Goal: Task Accomplishment & Management: Complete application form

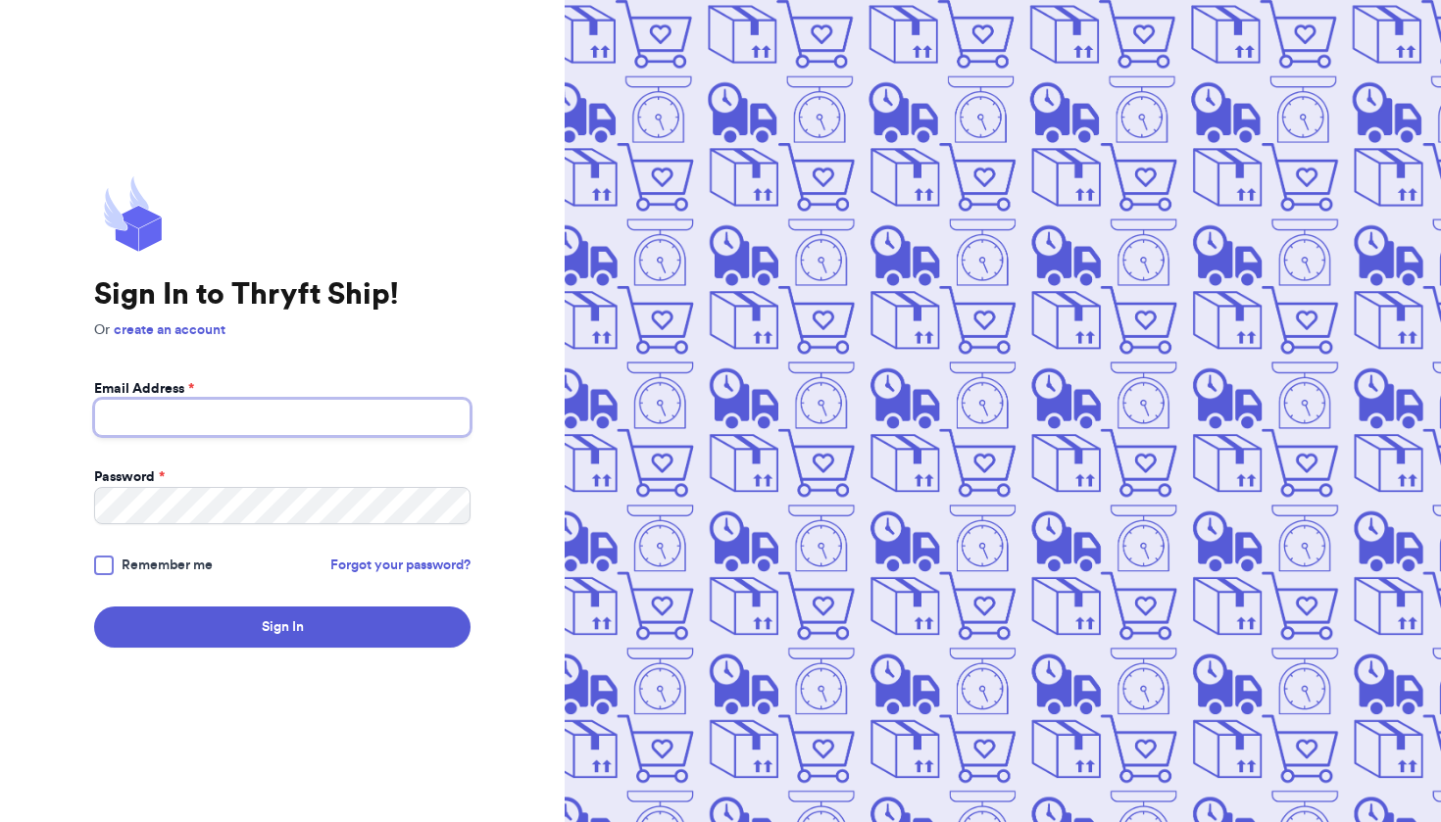
type input "[EMAIL_ADDRESS][DOMAIN_NAME]"
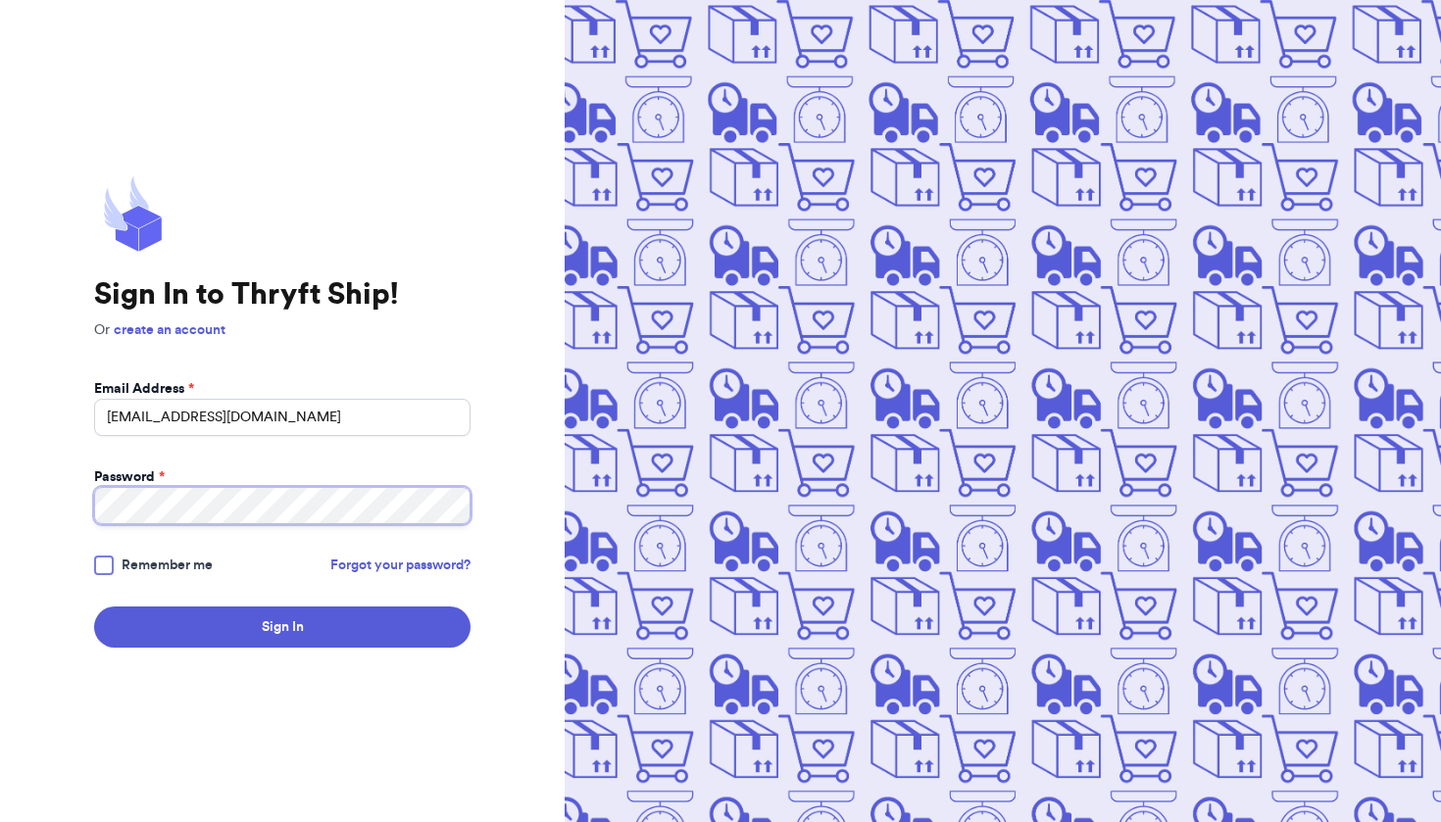
click at [282, 627] on button "Sign In" at bounding box center [282, 627] width 376 height 41
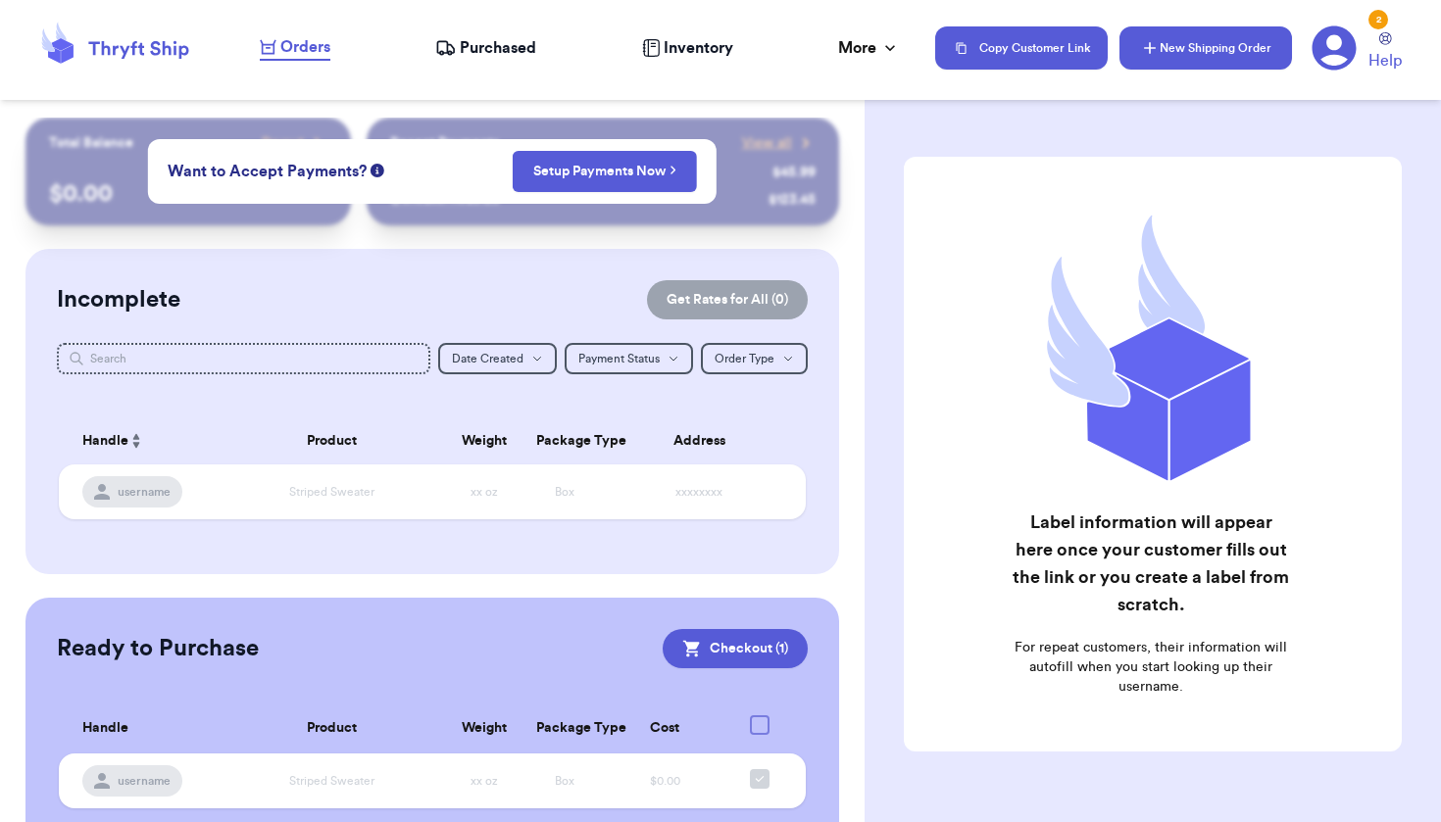
click at [1186, 62] on button "New Shipping Order" at bounding box center [1205, 47] width 172 height 43
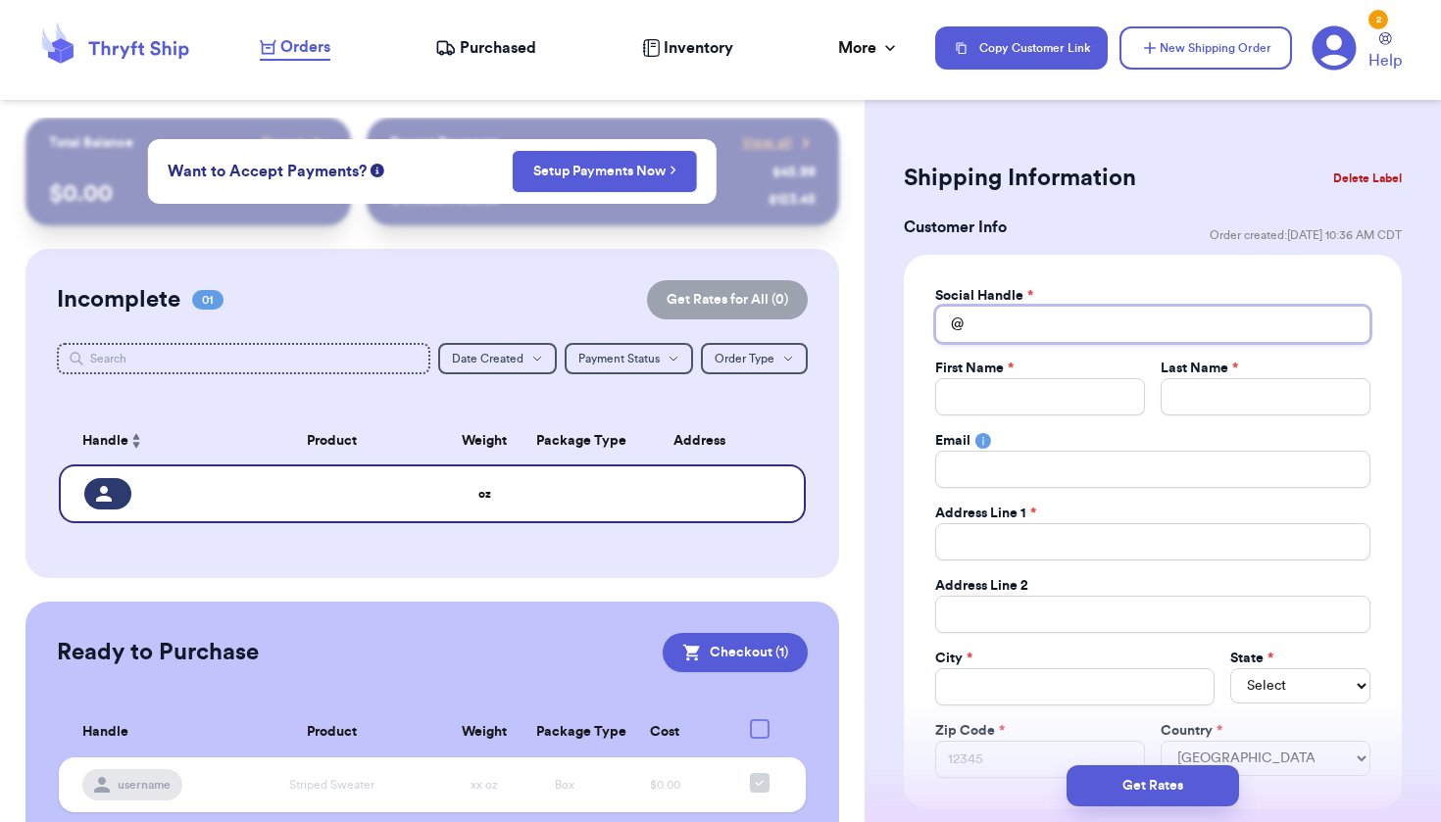
click at [1035, 328] on input "Total Amount Paid" at bounding box center [1152, 324] width 435 height 37
type input "b"
type input "br"
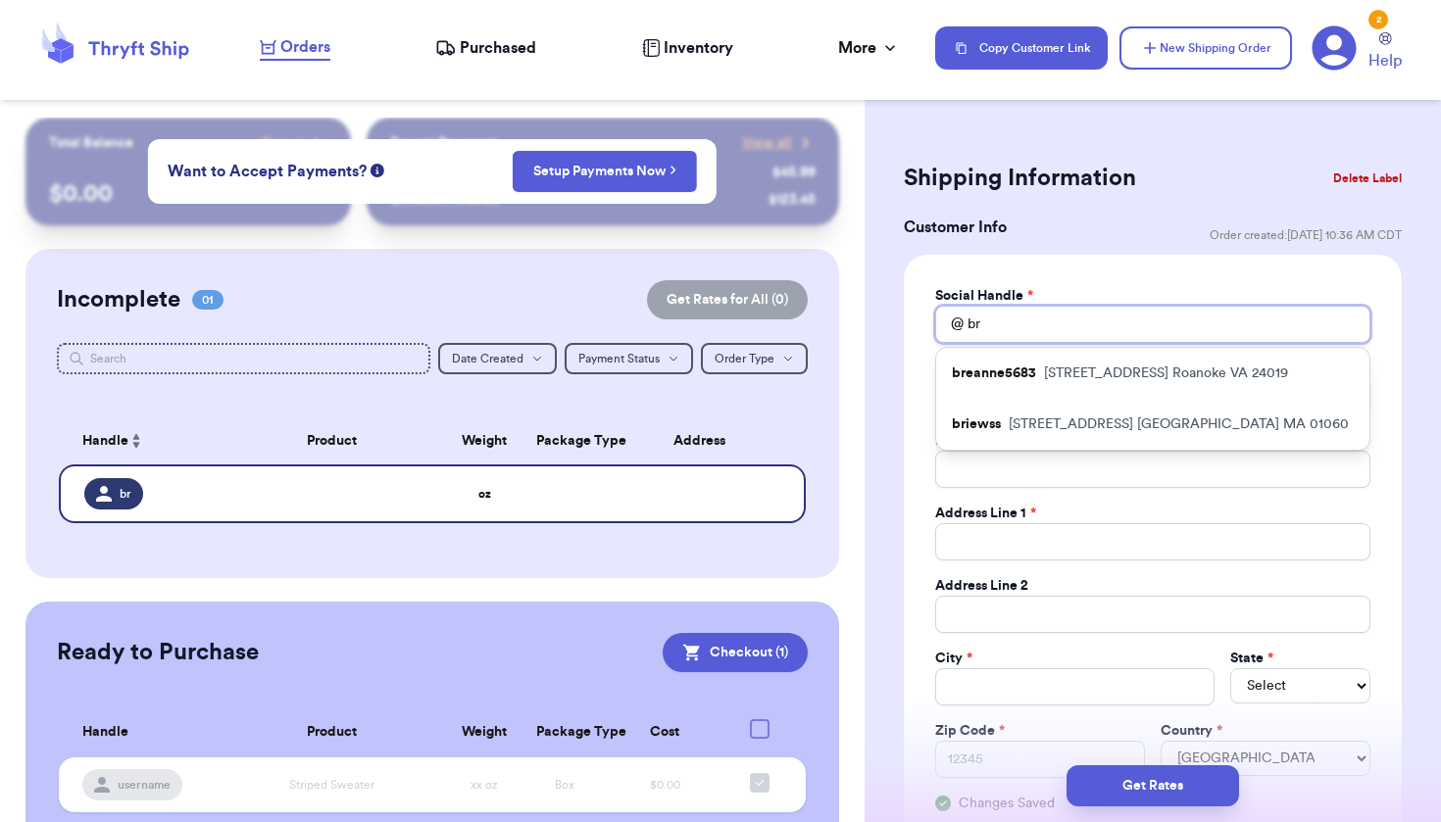
type input "b"
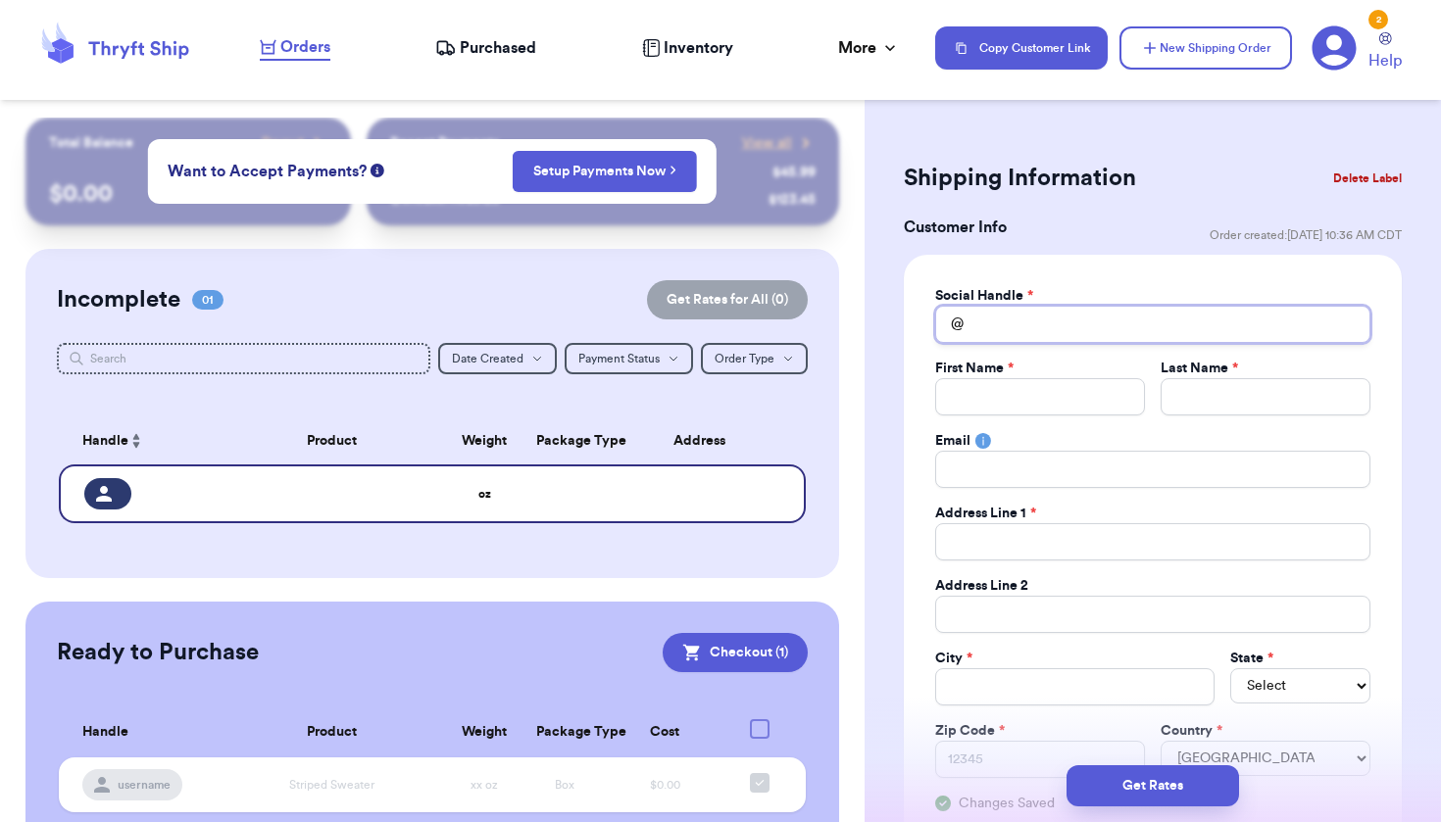
type input "h"
type input "he"
type input "hel"
type input "hell"
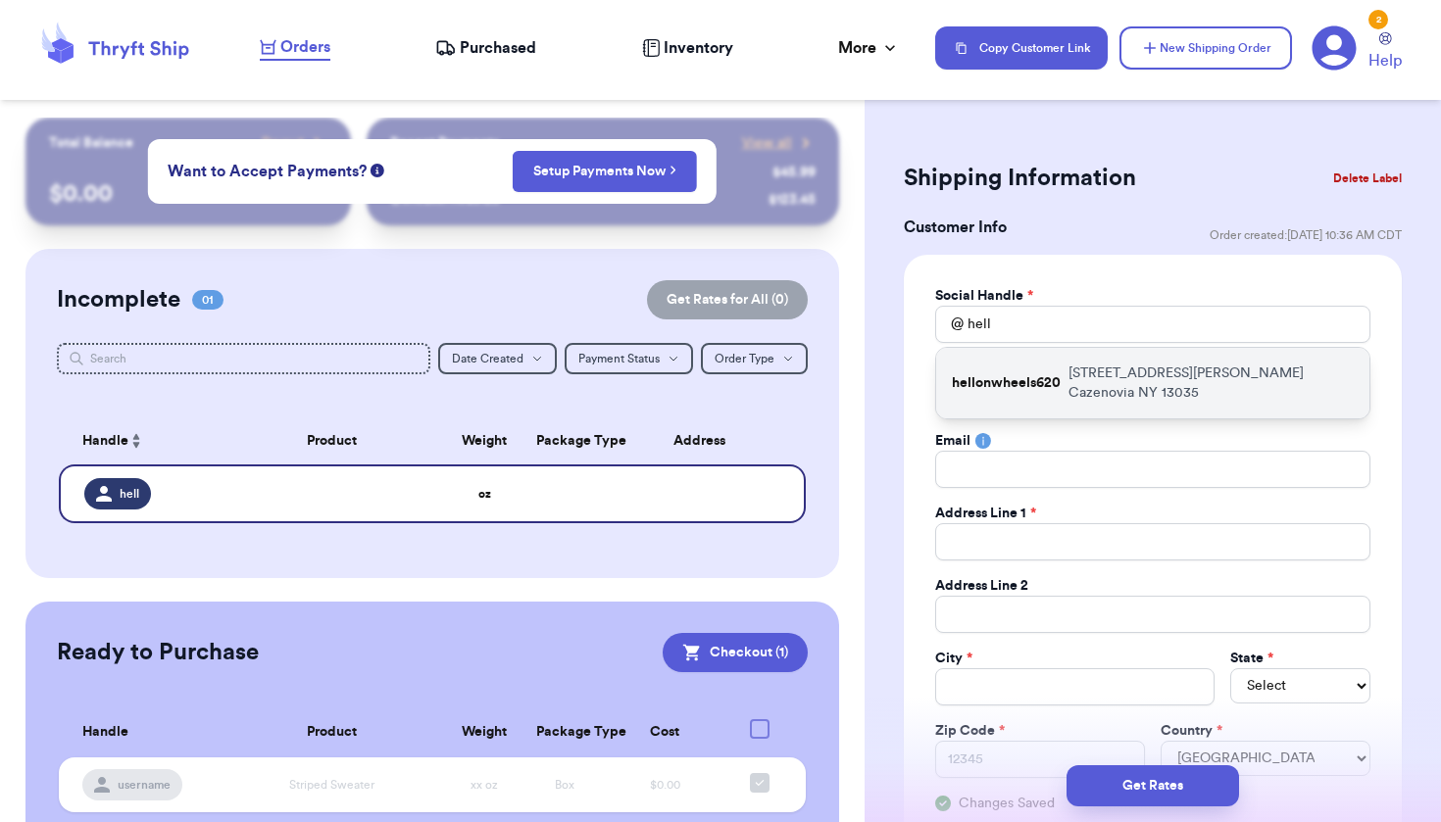
click at [1117, 371] on p "[STREET_ADDRESS][PERSON_NAME]" at bounding box center [1210, 383] width 285 height 39
type input "hellonwheels620"
type input "[PERSON_NAME]"
type input "[EMAIL_ADDRESS][DOMAIN_NAME]"
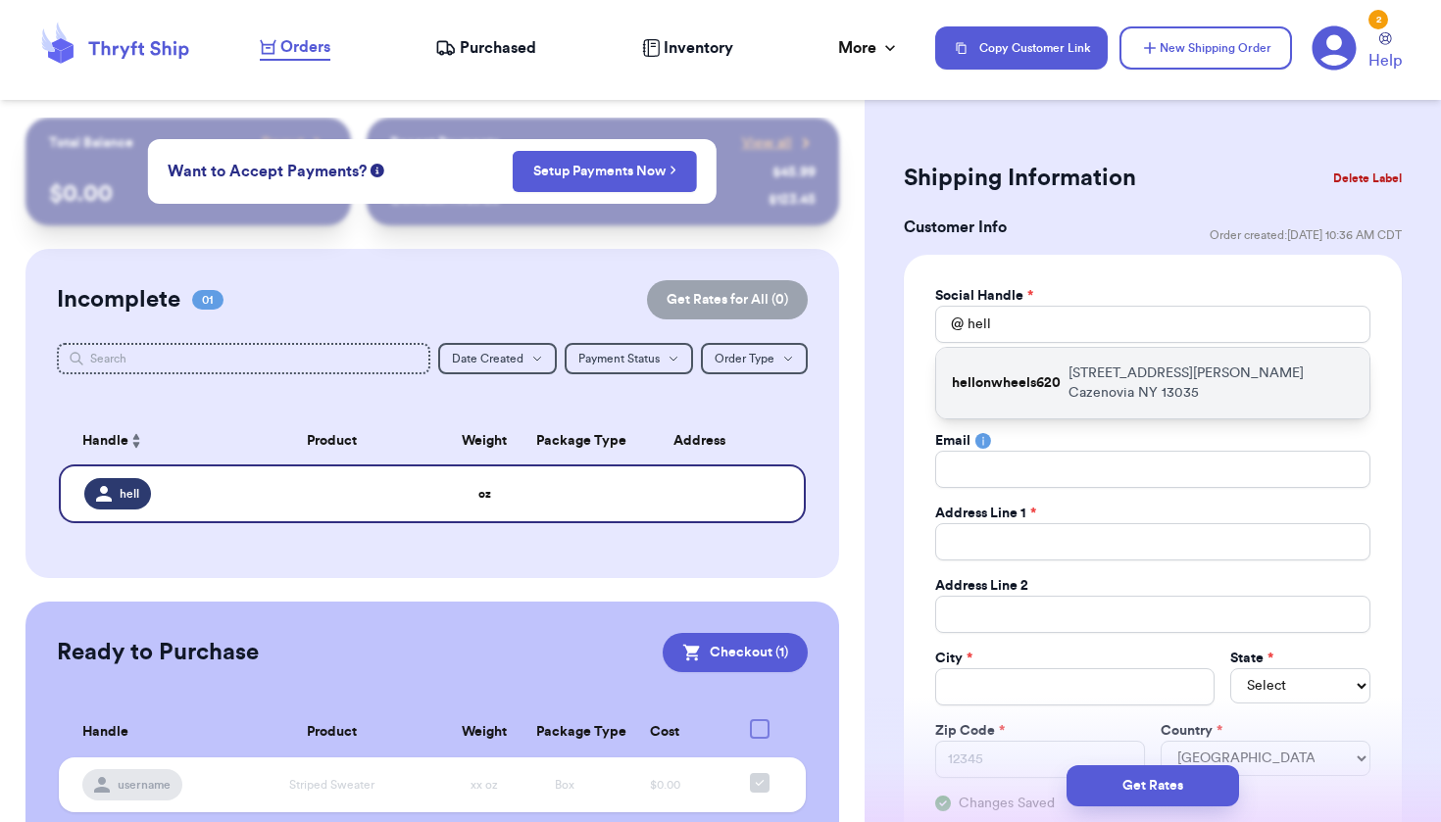
type input "[STREET_ADDRESS][PERSON_NAME]"
type input "Cazenovia"
select select "NY"
type input "13035"
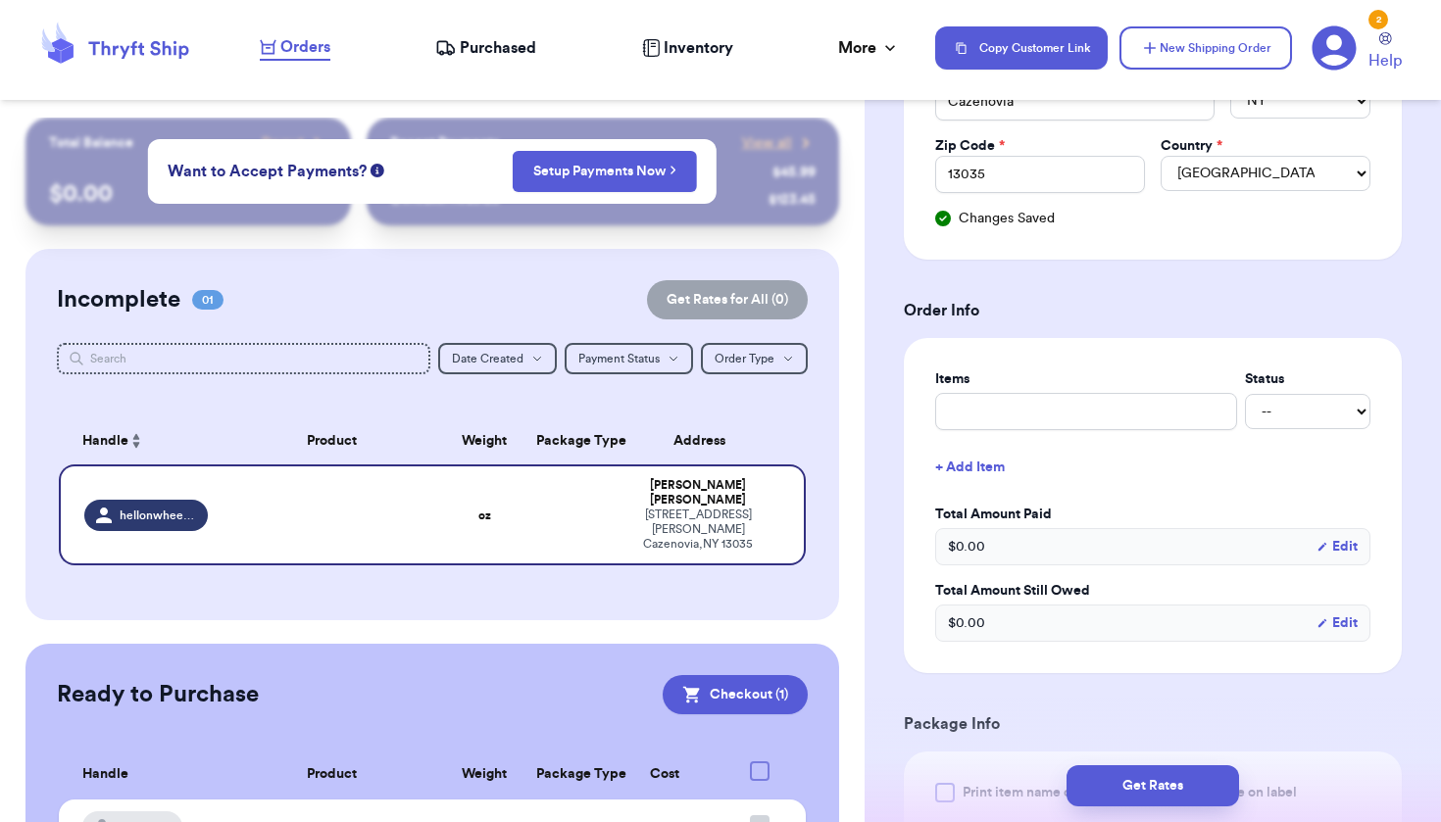
scroll to position [594, 0]
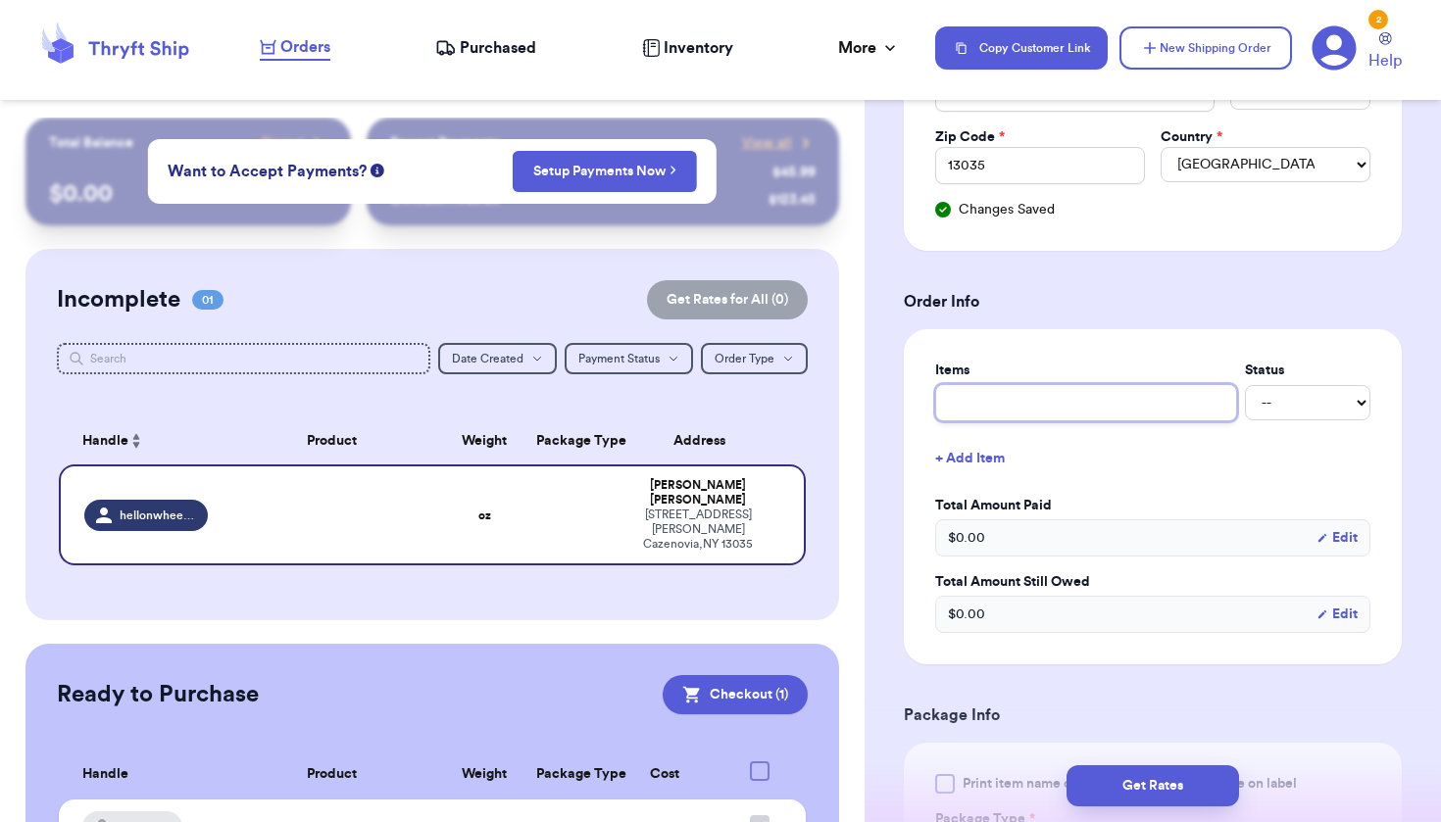
type input "s"
type input "sh"
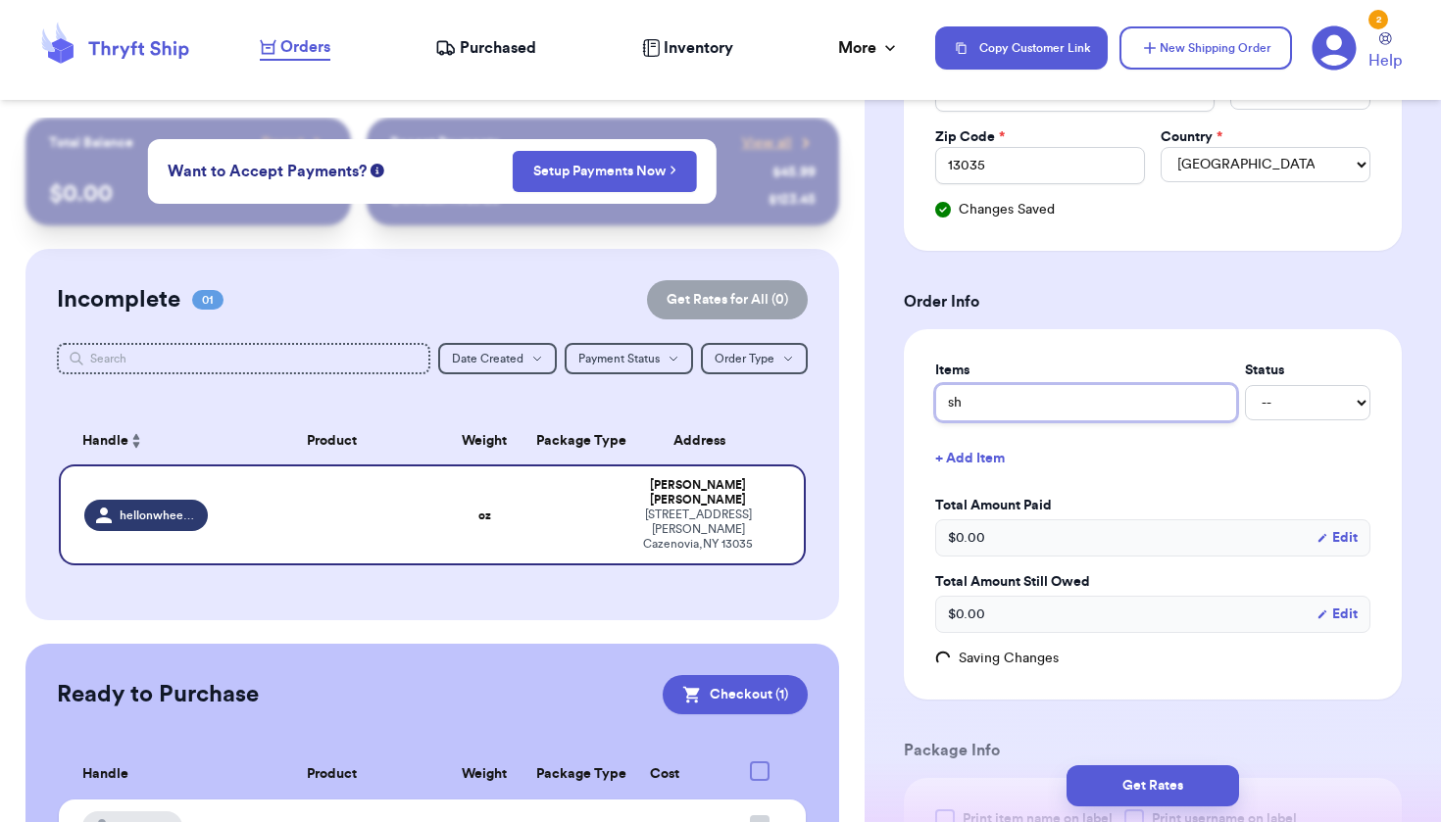
type input "sho"
type input "shot"
type input "shotr"
type input "shot"
type input "sho"
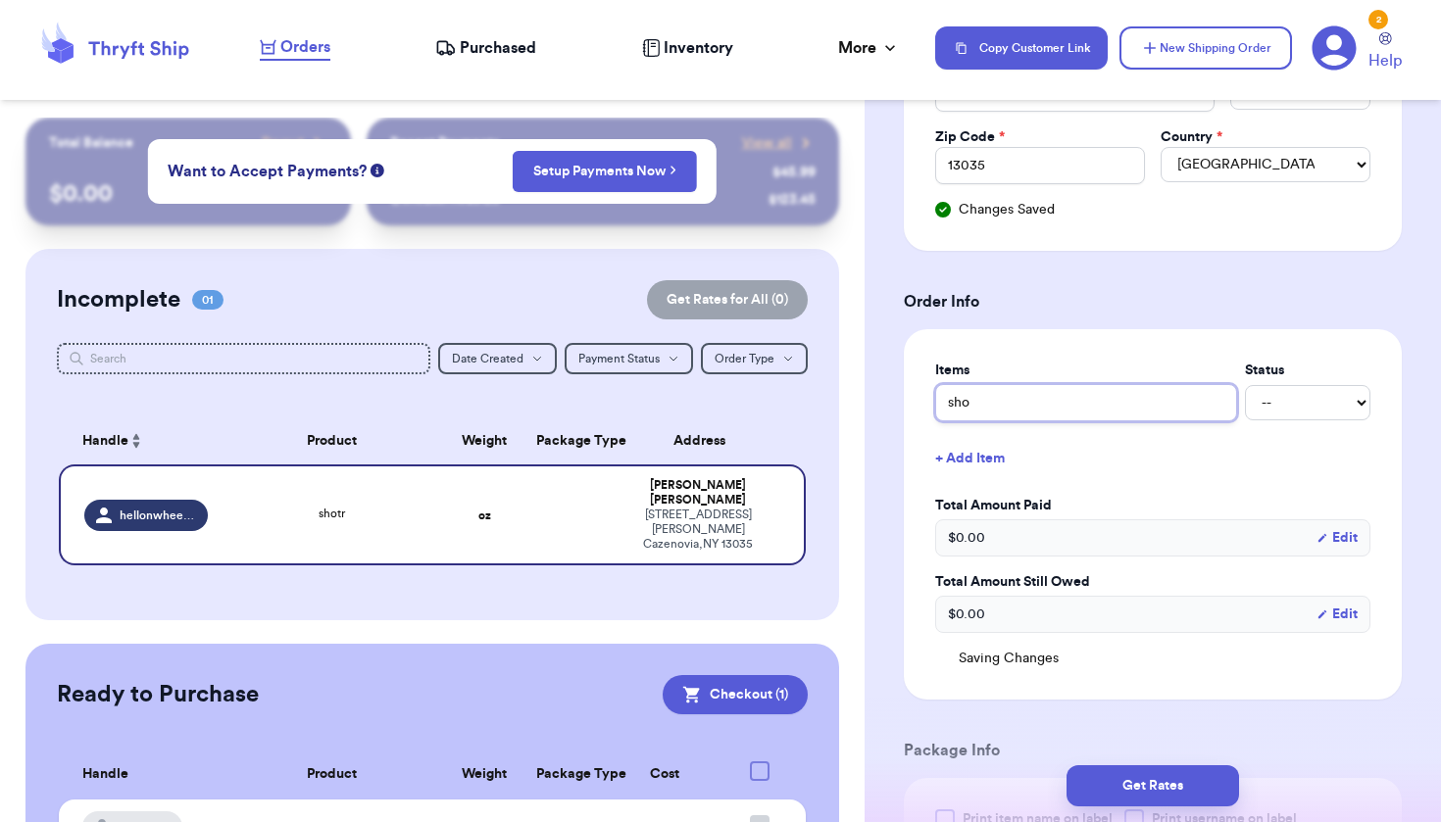
type input "shor"
type input "short"
type input "shorts"
type input "shorts +"
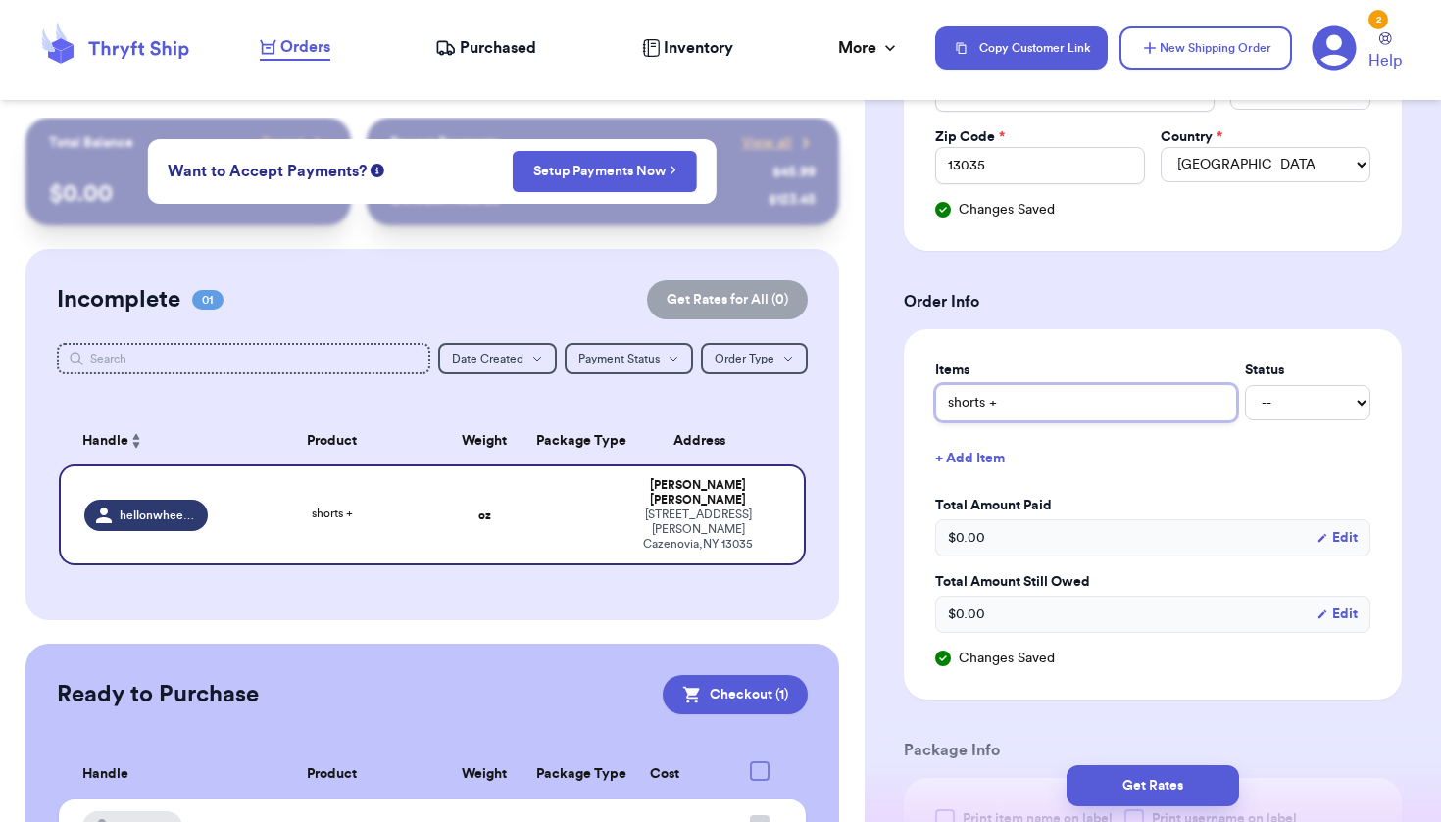
click at [995, 401] on input "shorts +" at bounding box center [1086, 402] width 302 height 37
type input "shorts+"
click at [1037, 412] on input "shorts+" at bounding box center [1086, 402] width 302 height 37
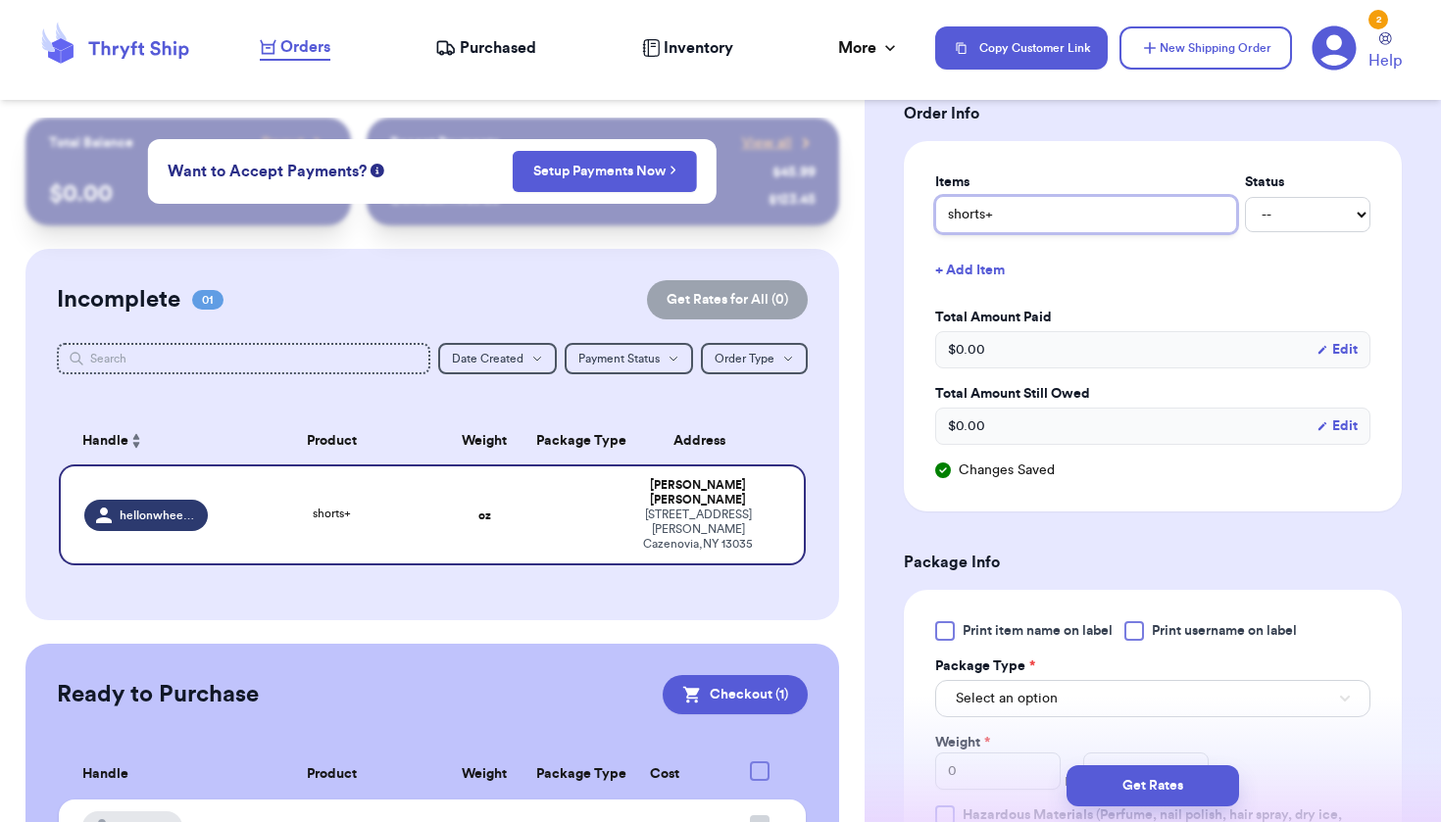
scroll to position [1033, 0]
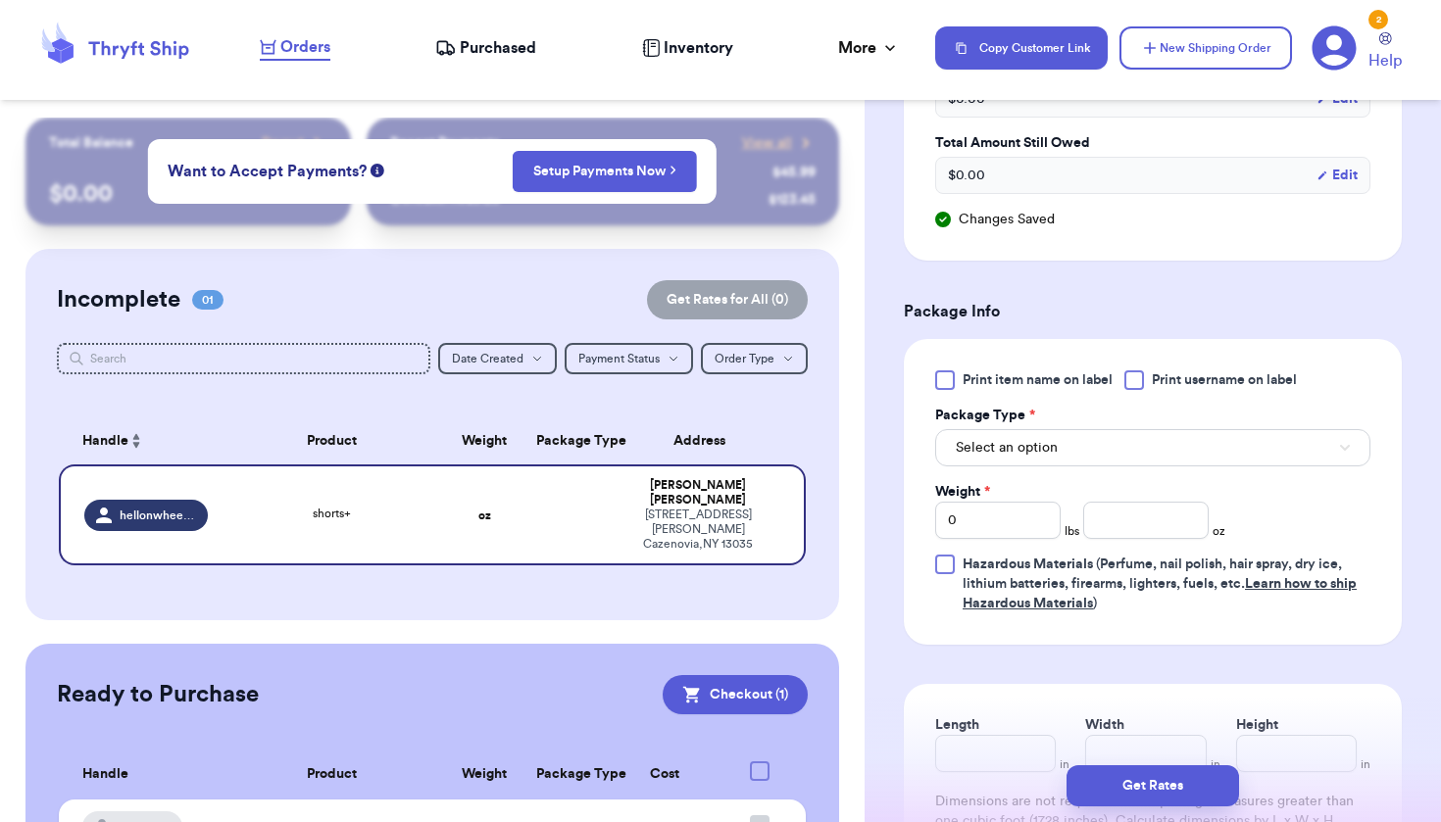
type input "shorts+"
click at [1082, 453] on button "Select an option" at bounding box center [1152, 447] width 435 height 37
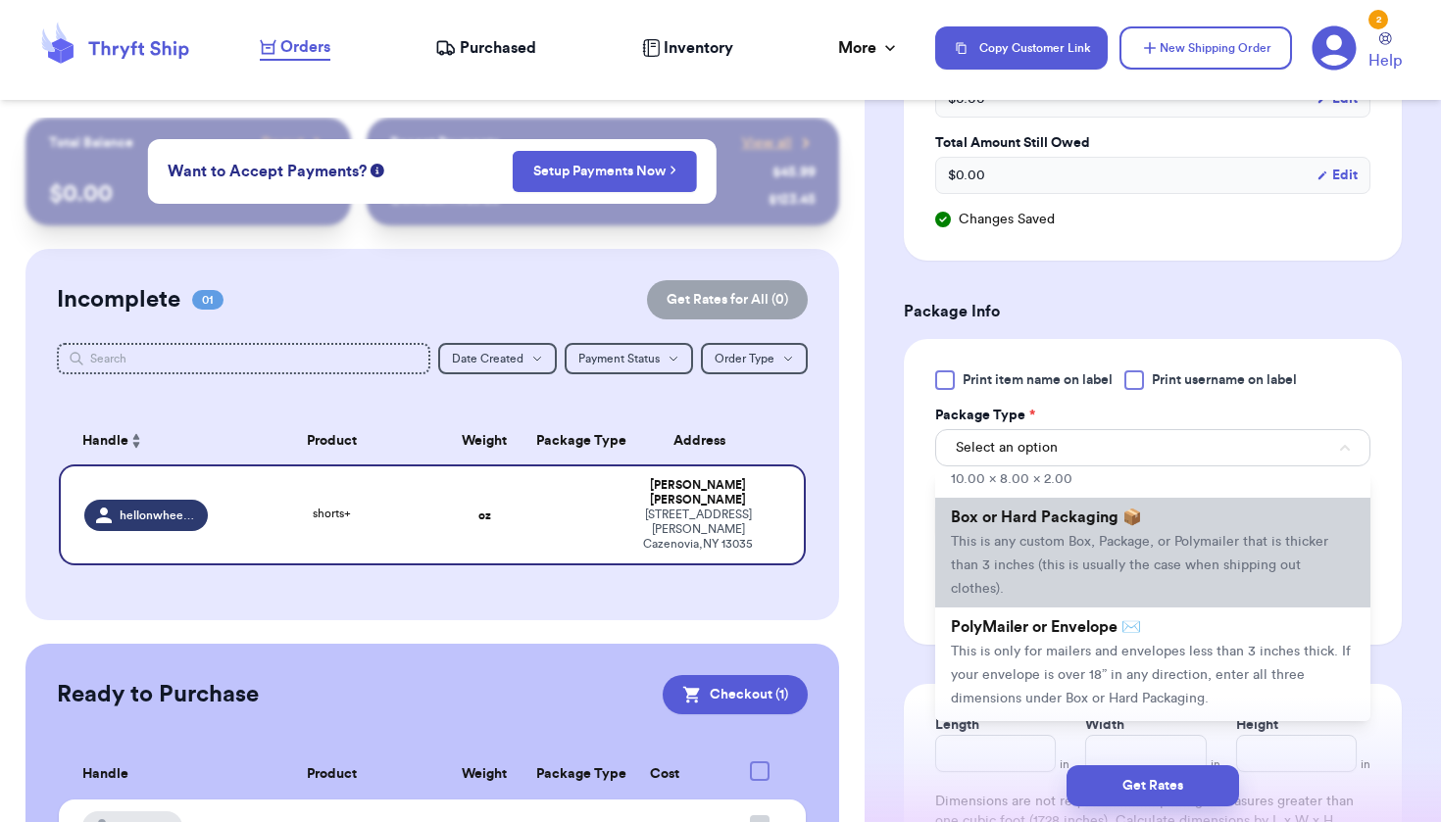
scroll to position [144, 0]
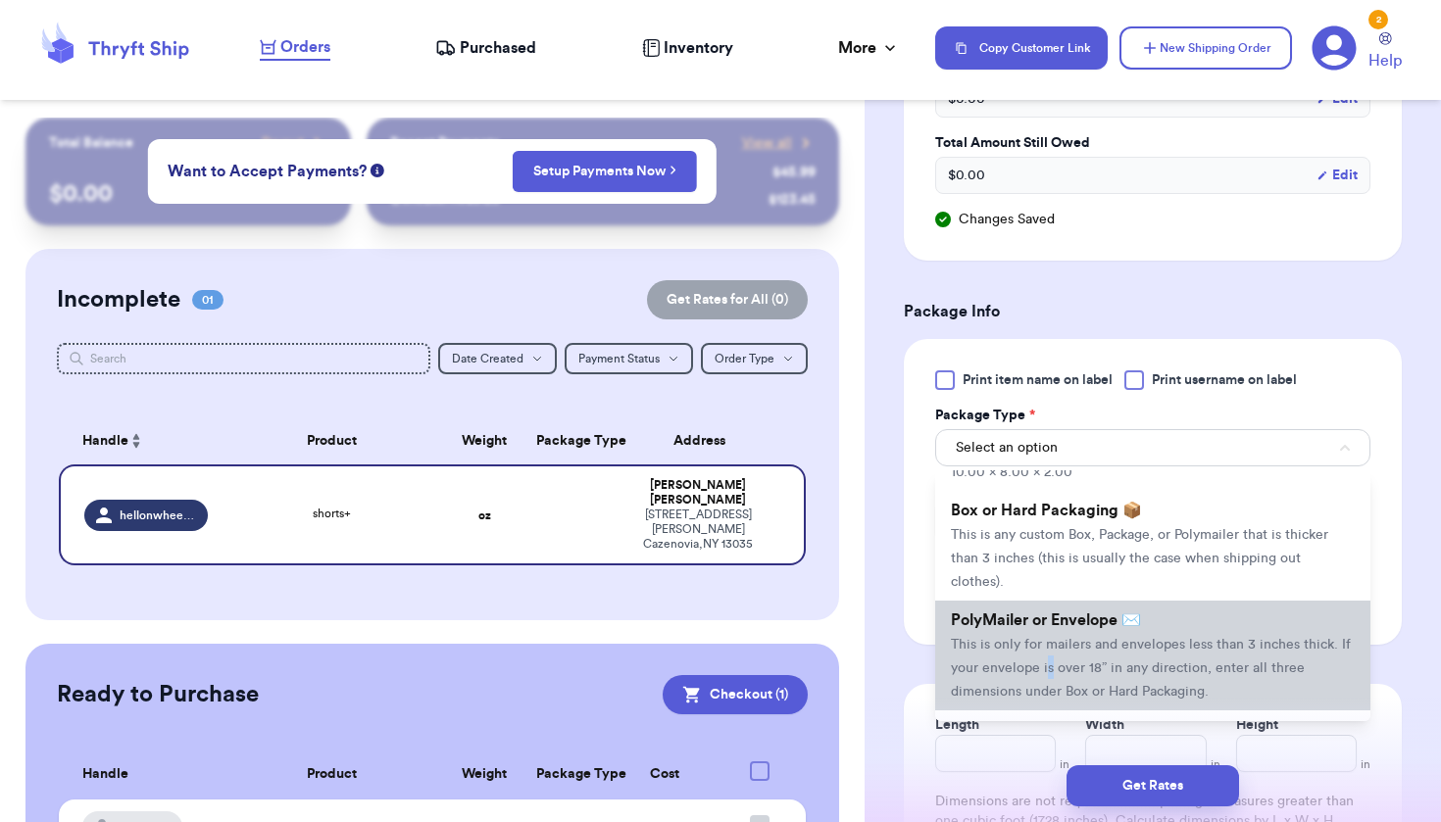
click at [1049, 641] on li "PolyMailer or Envelope ✉️ This is only for mailers and envelopes less than 3 in…" at bounding box center [1152, 656] width 435 height 110
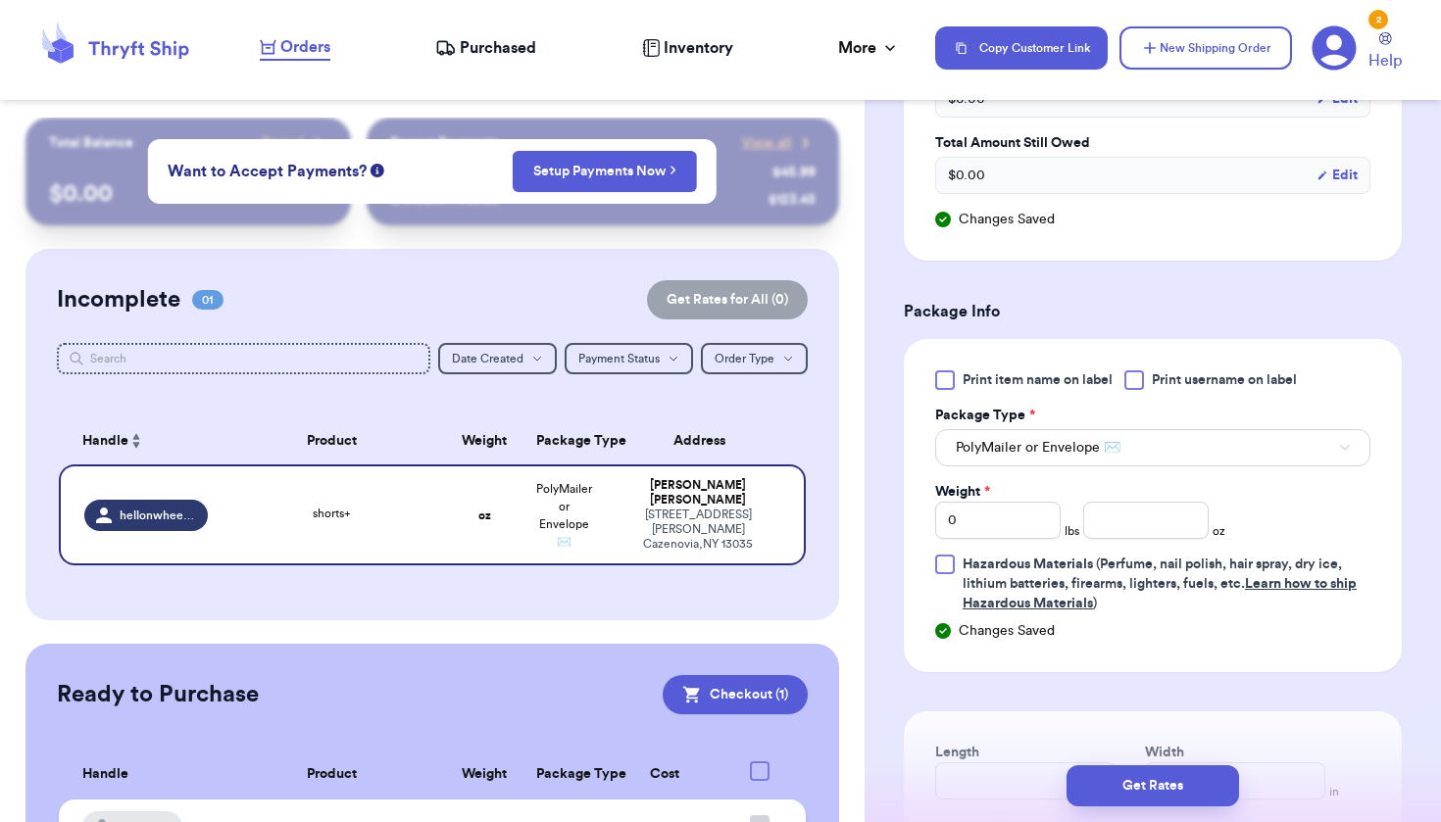
scroll to position [1071, 0]
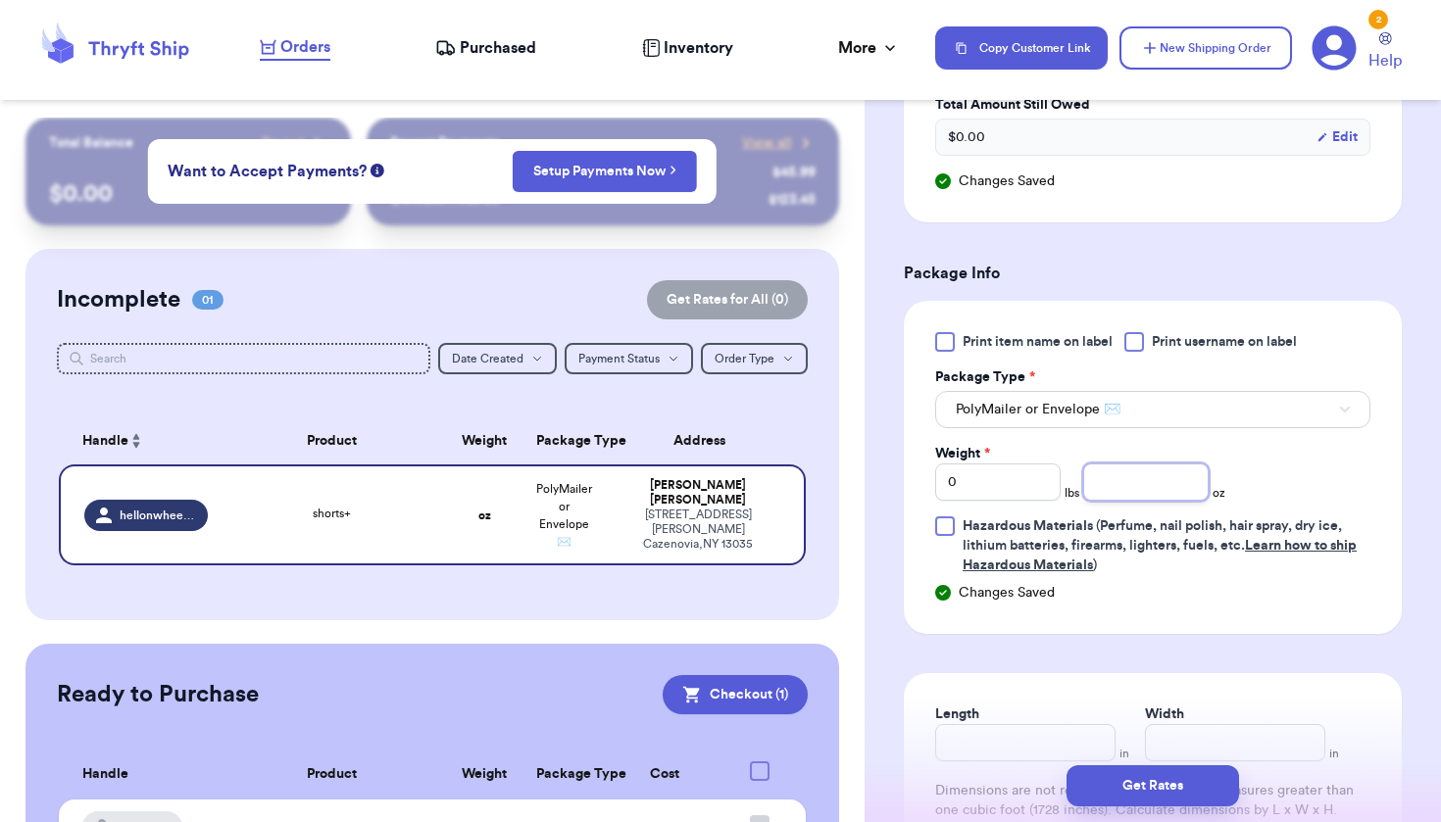
click at [1156, 481] on input "number" at bounding box center [1145, 482] width 125 height 37
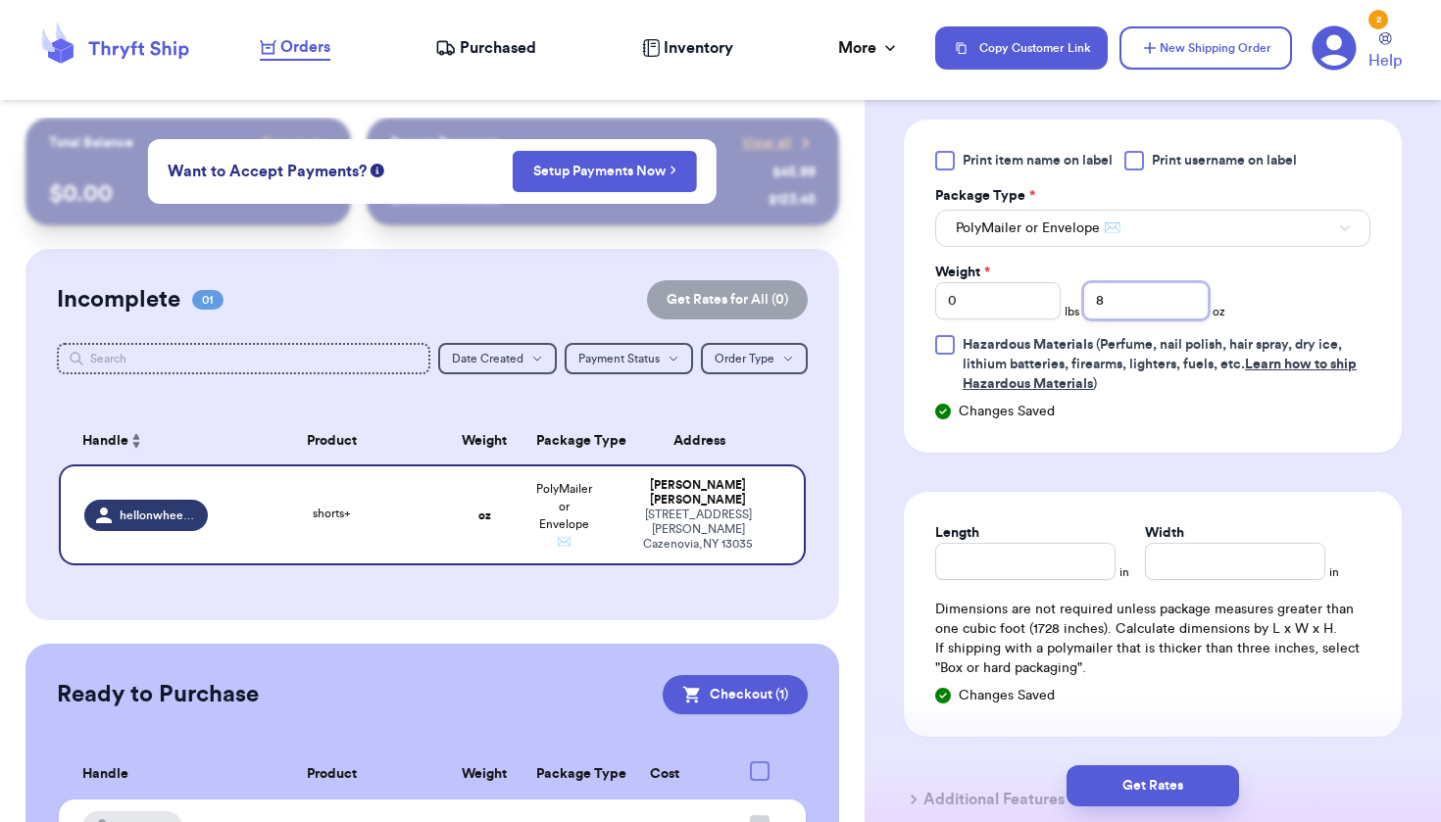
scroll to position [1380, 0]
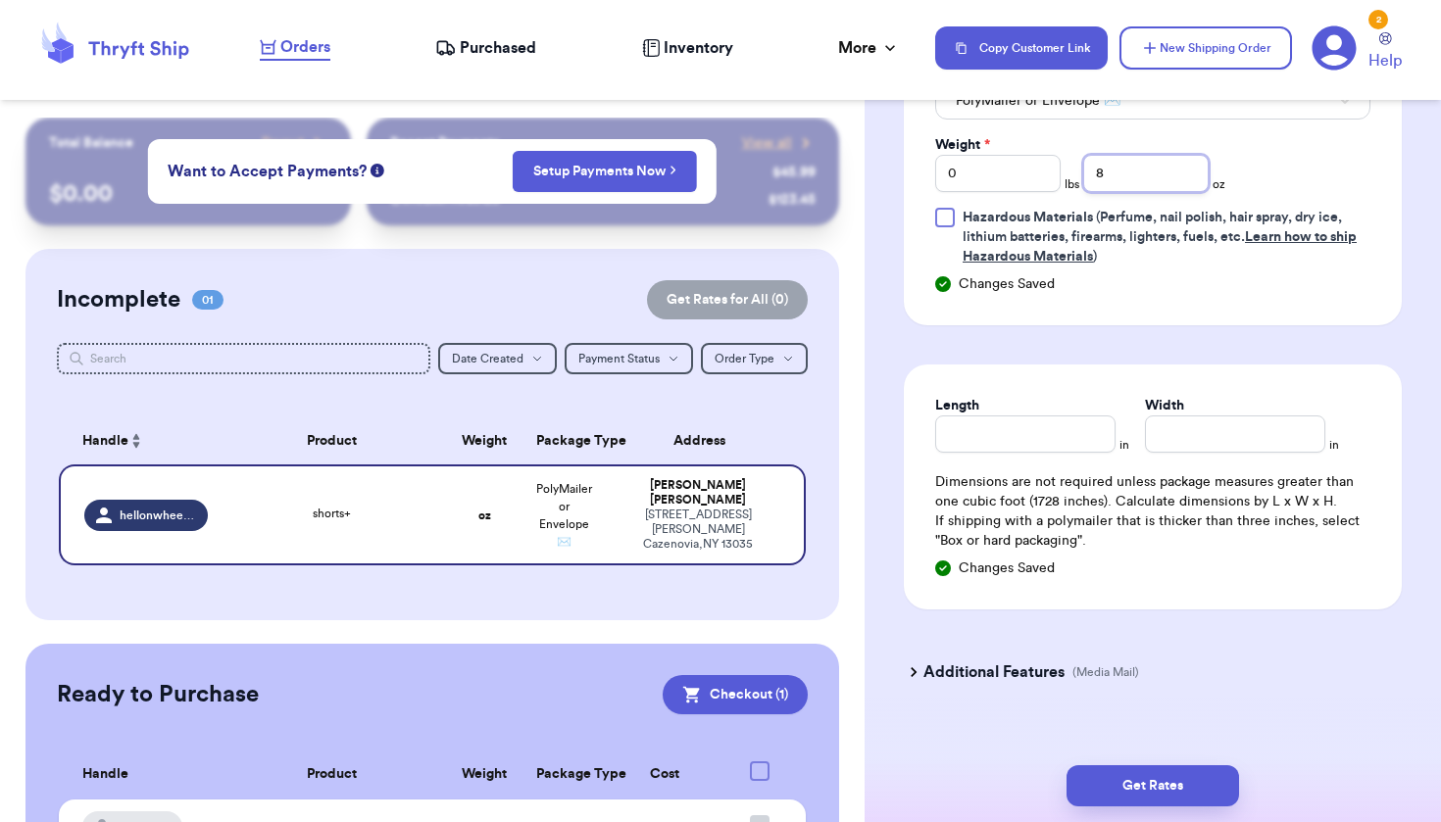
type input "8"
click at [1071, 423] on input "Length" at bounding box center [1025, 434] width 180 height 37
type input "8"
click at [1195, 449] on input "Width *" at bounding box center [1235, 434] width 180 height 37
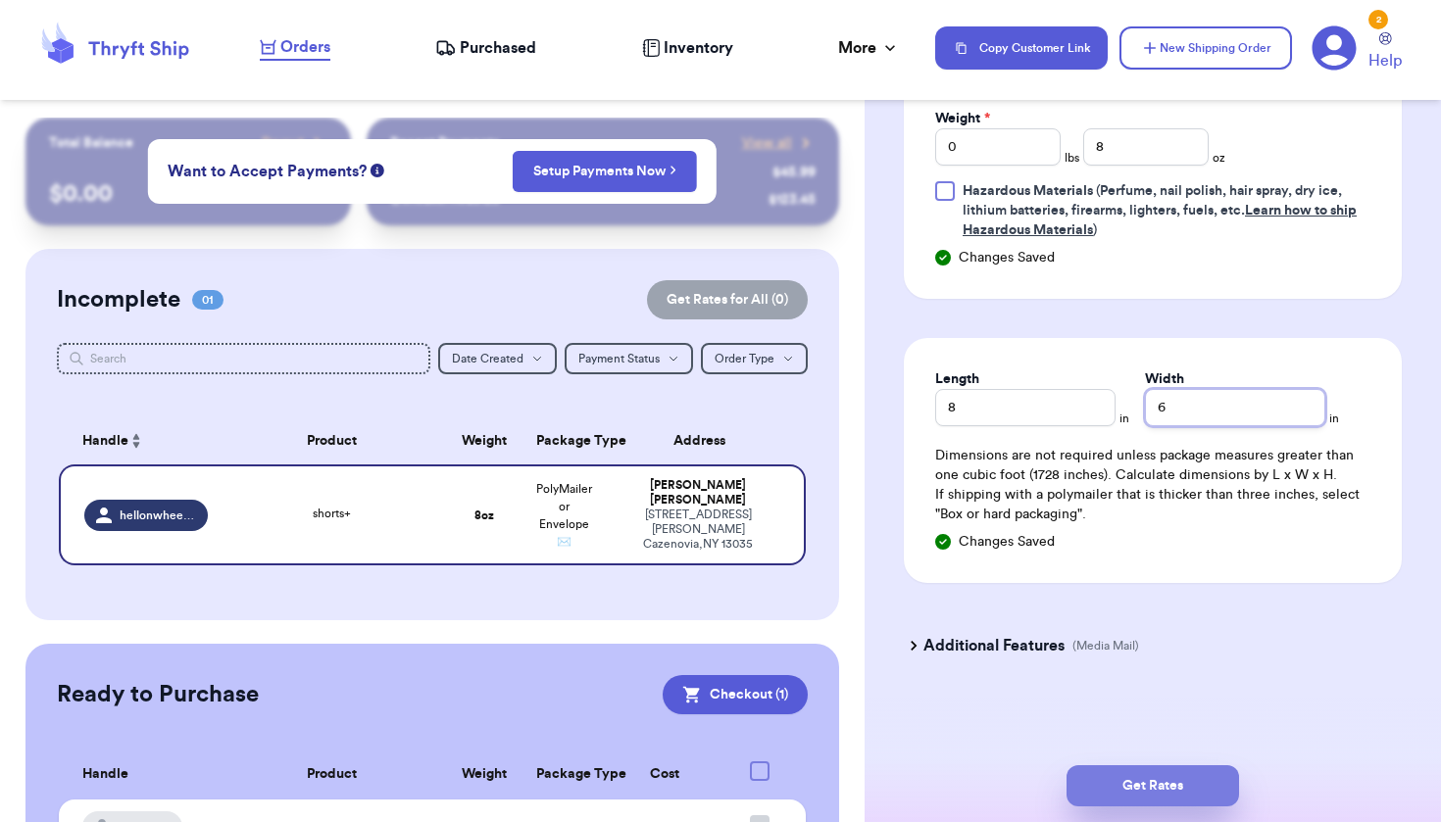
type input "6"
click at [1180, 775] on button "Get Rates" at bounding box center [1152, 785] width 172 height 41
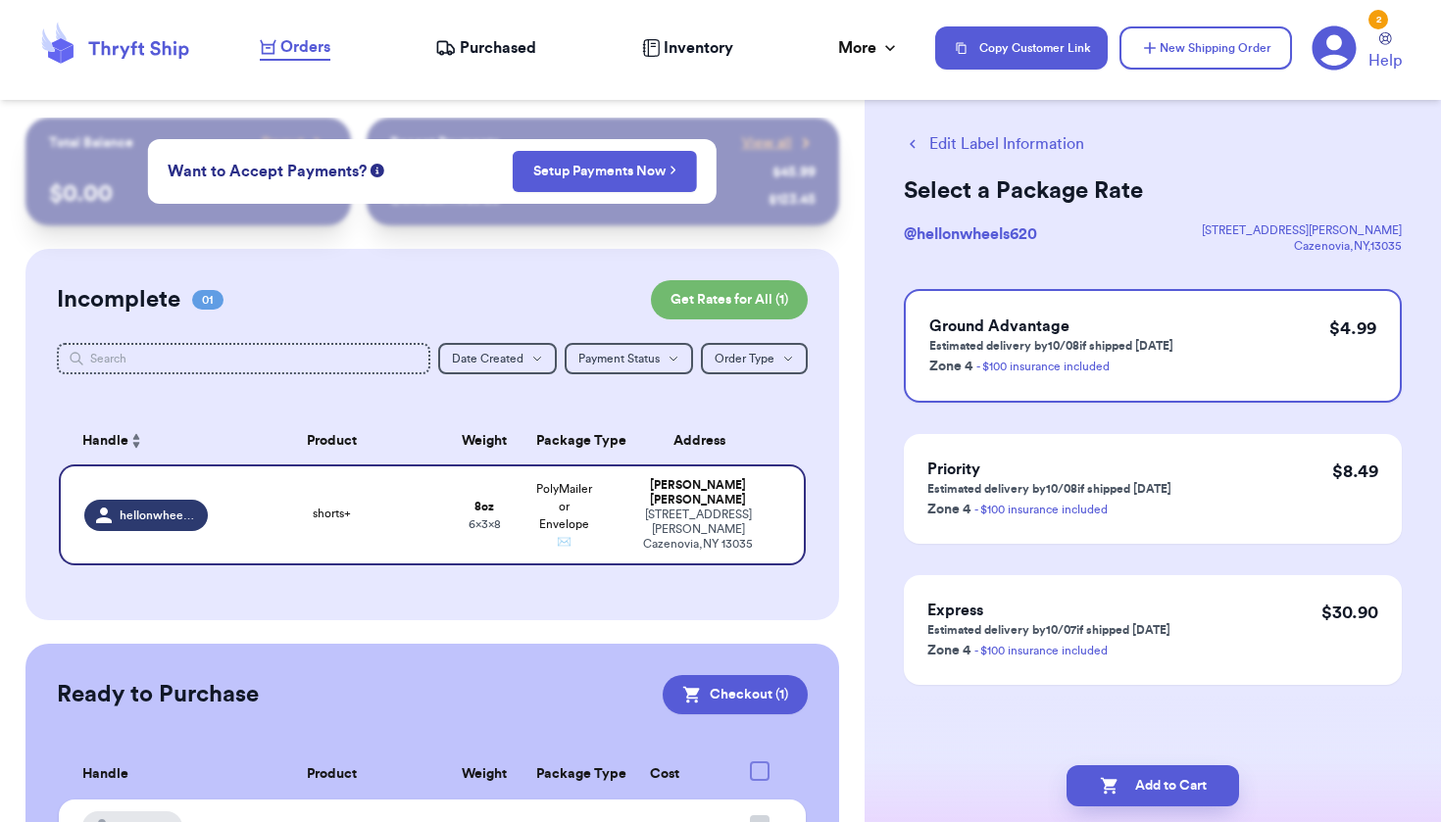
scroll to position [0, 0]
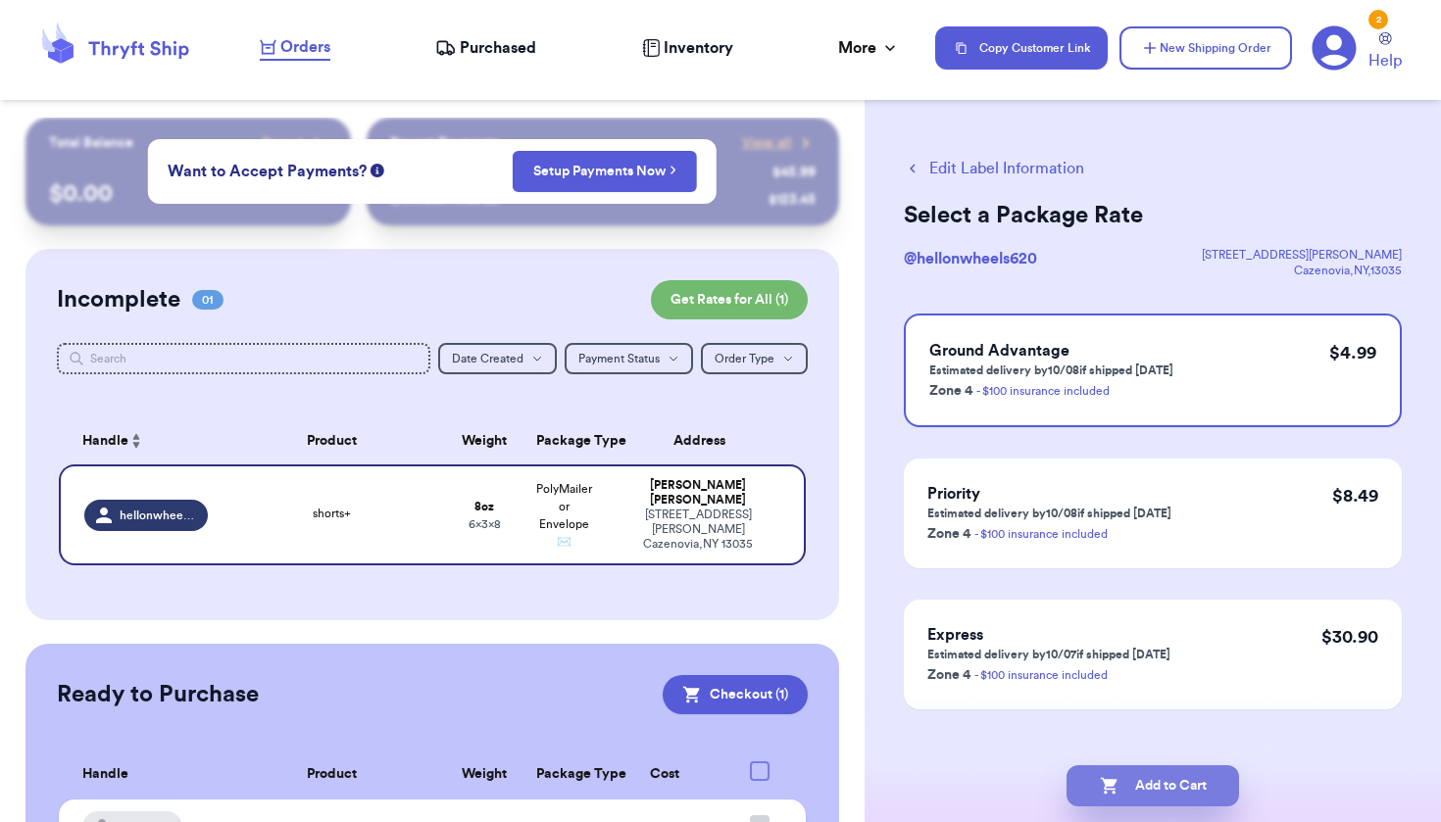
click at [1176, 789] on button "Add to Cart" at bounding box center [1152, 785] width 172 height 41
checkbox input "false"
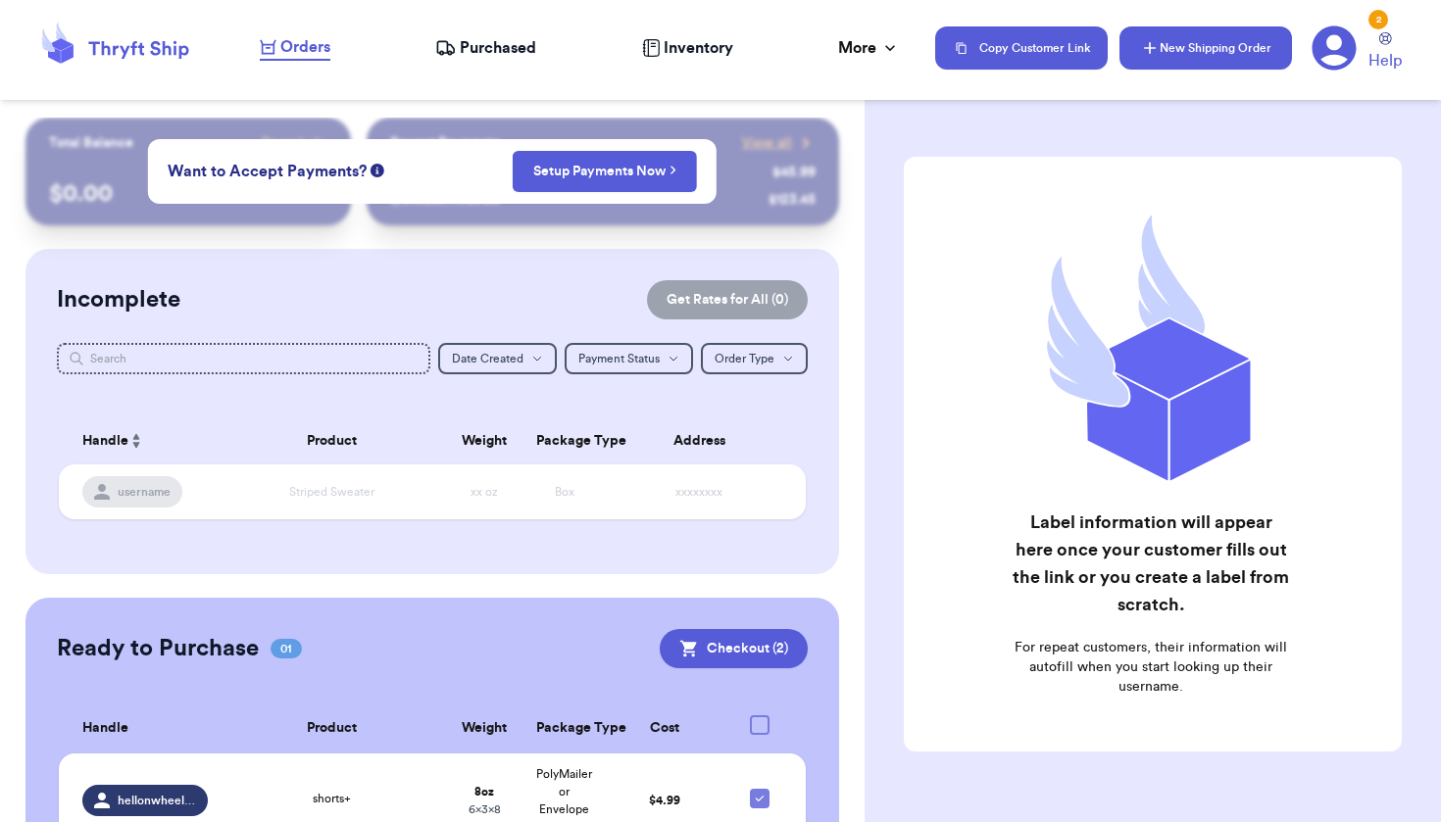
click at [1177, 51] on button "New Shipping Order" at bounding box center [1205, 47] width 172 height 43
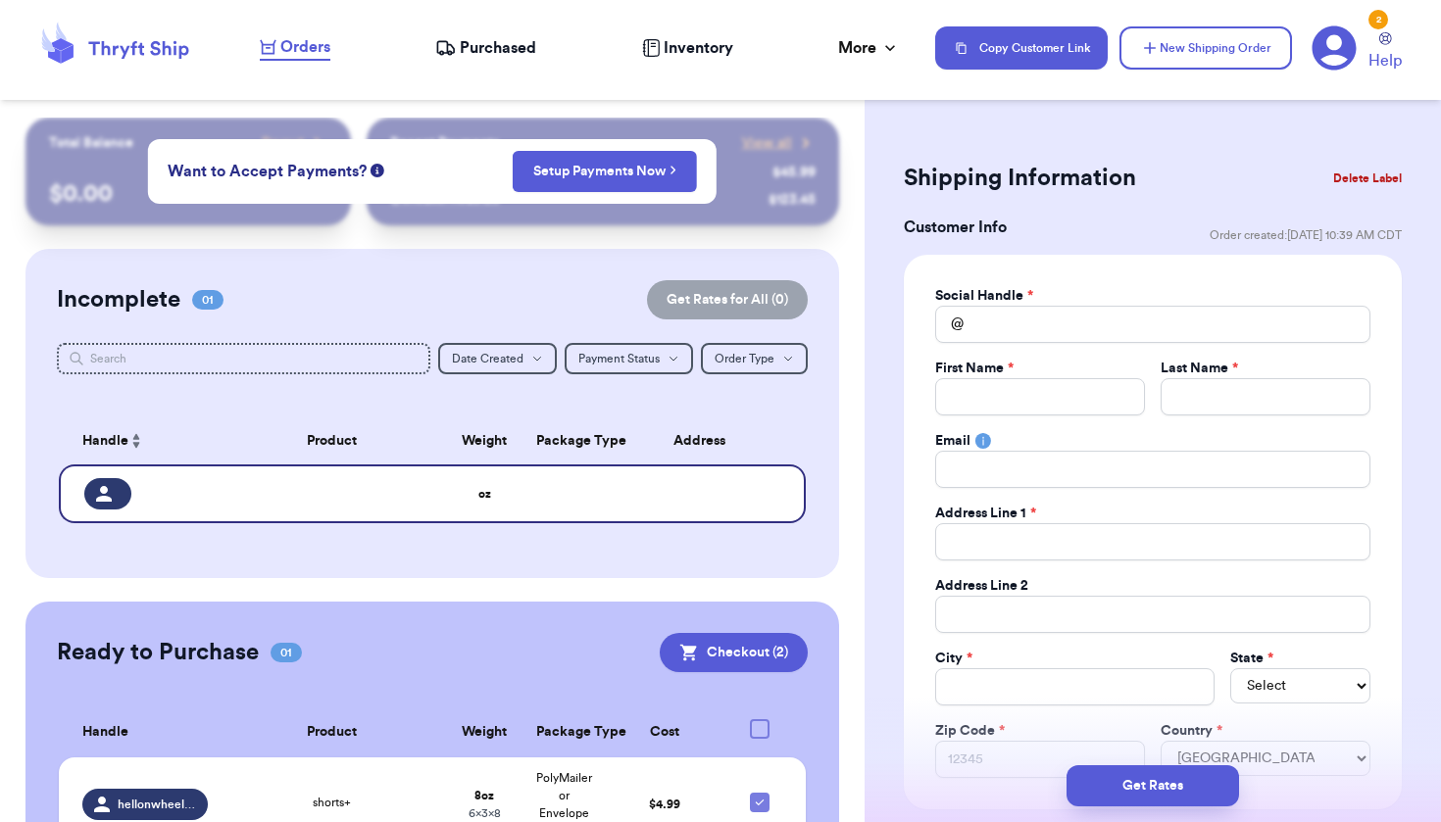
click at [1059, 344] on div "Social Handle * @ First Name * Last Name * Email Address Line 1 * Address Line …" at bounding box center [1152, 532] width 435 height 492
click at [1056, 327] on input "Total Amount Paid" at bounding box center [1152, 324] width 435 height 37
type input "a"
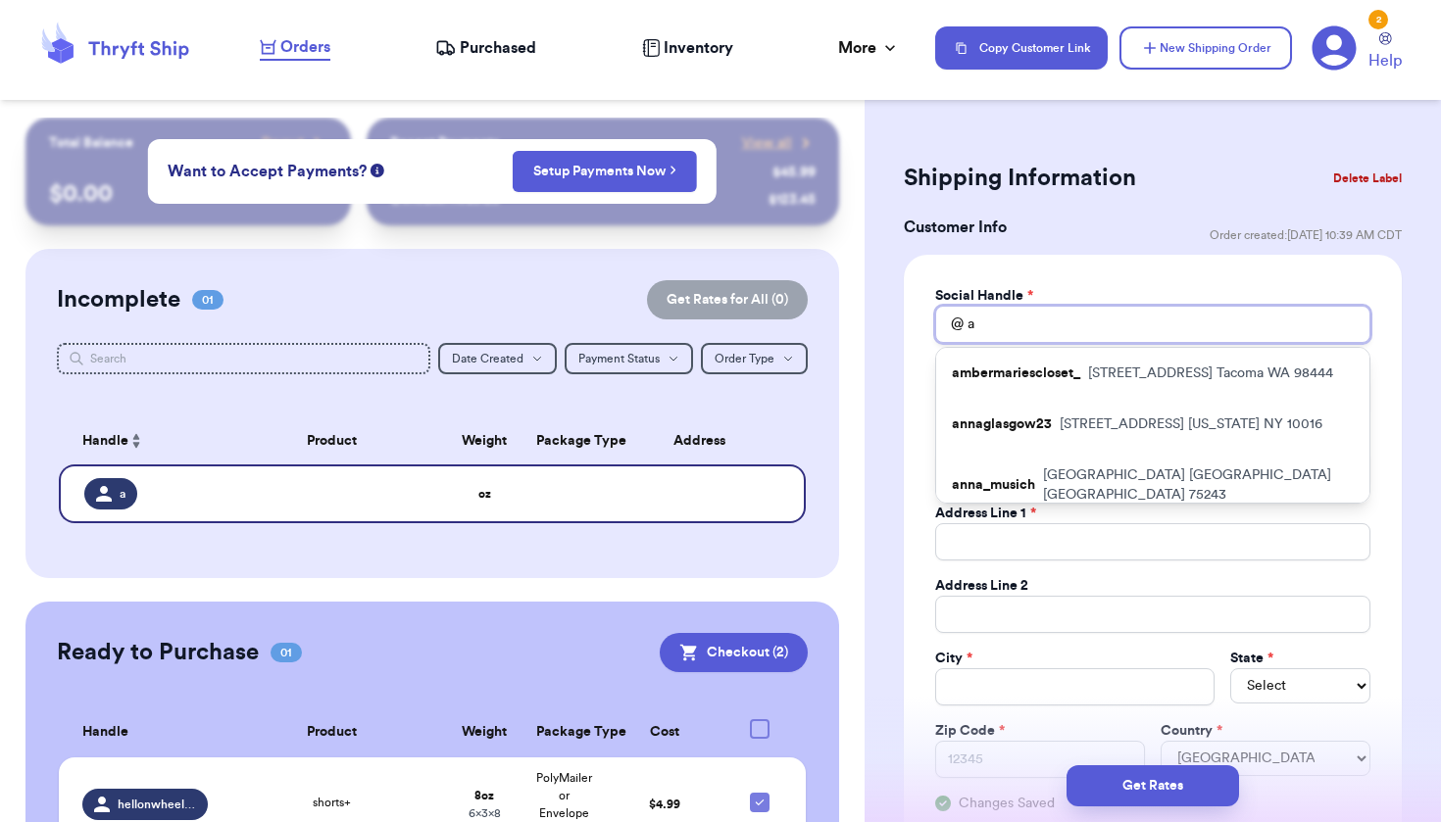
type input "ak"
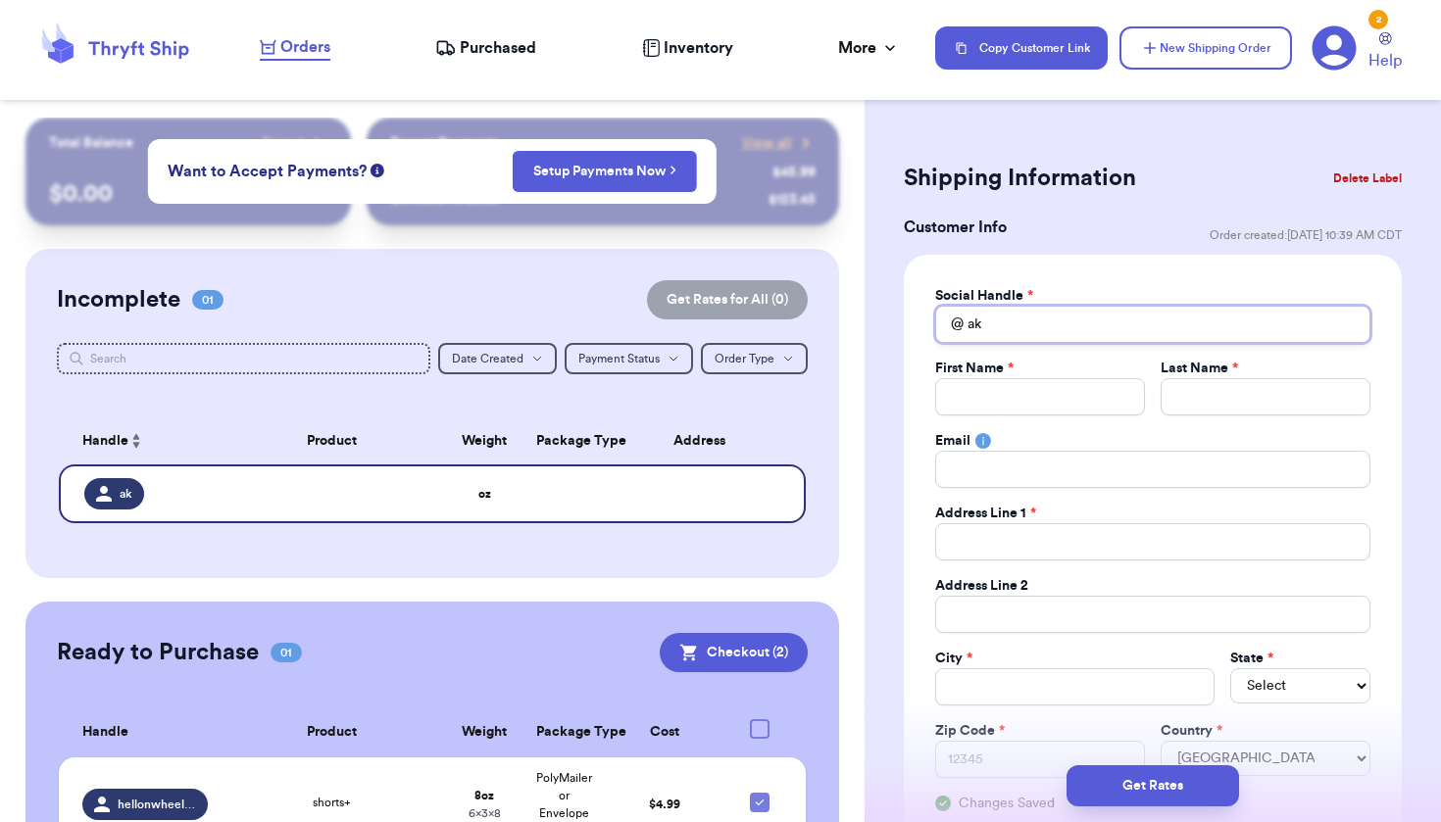
type input "aks"
type input "aksh"
type input "[PERSON_NAME]"
type input "akshay"
type input "akshayn"
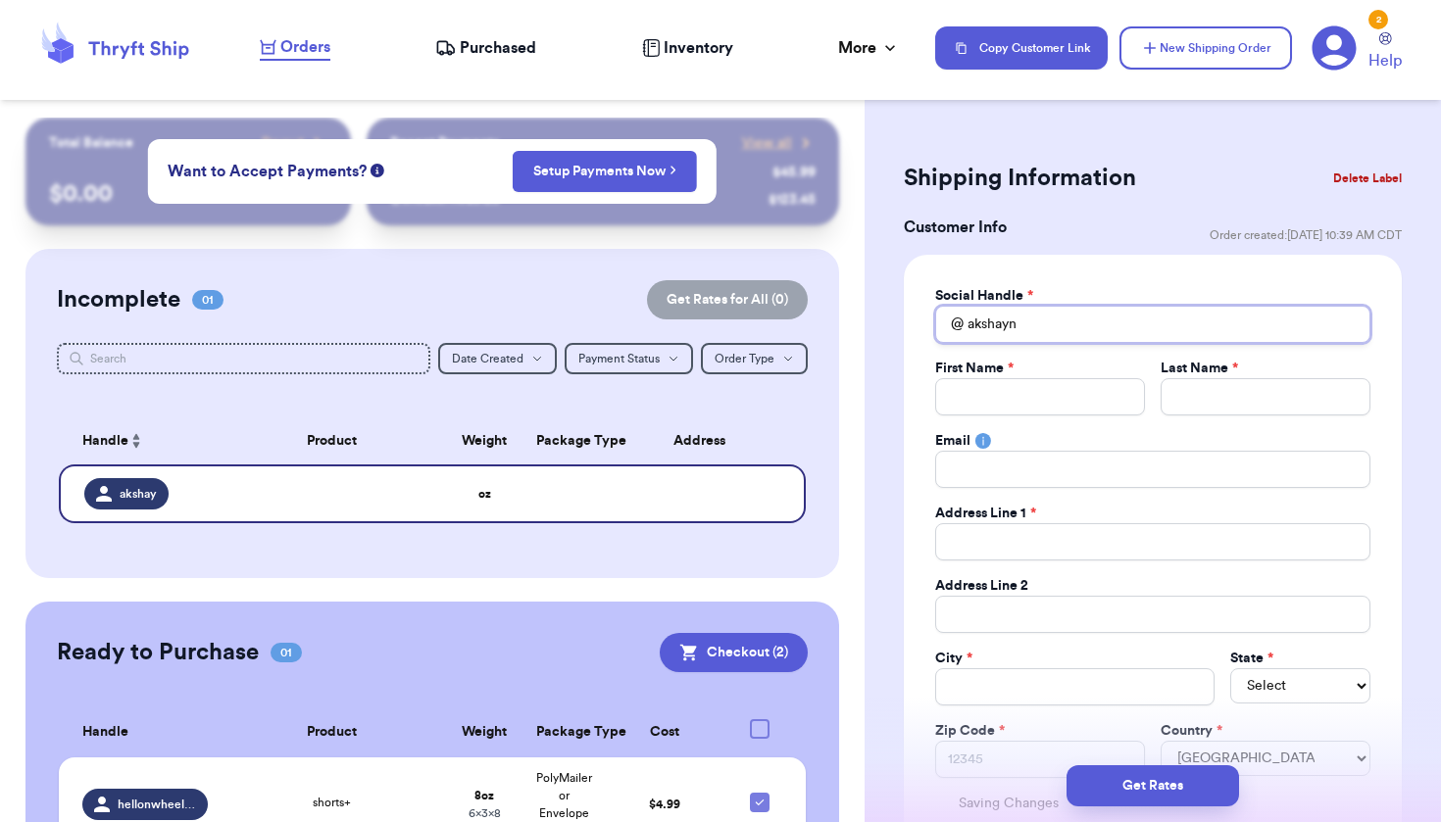
type input "akshayna"
type input "akshaynan"
type input "akshaynand"
type input "akshaynanda"
type input "akshaynanda0"
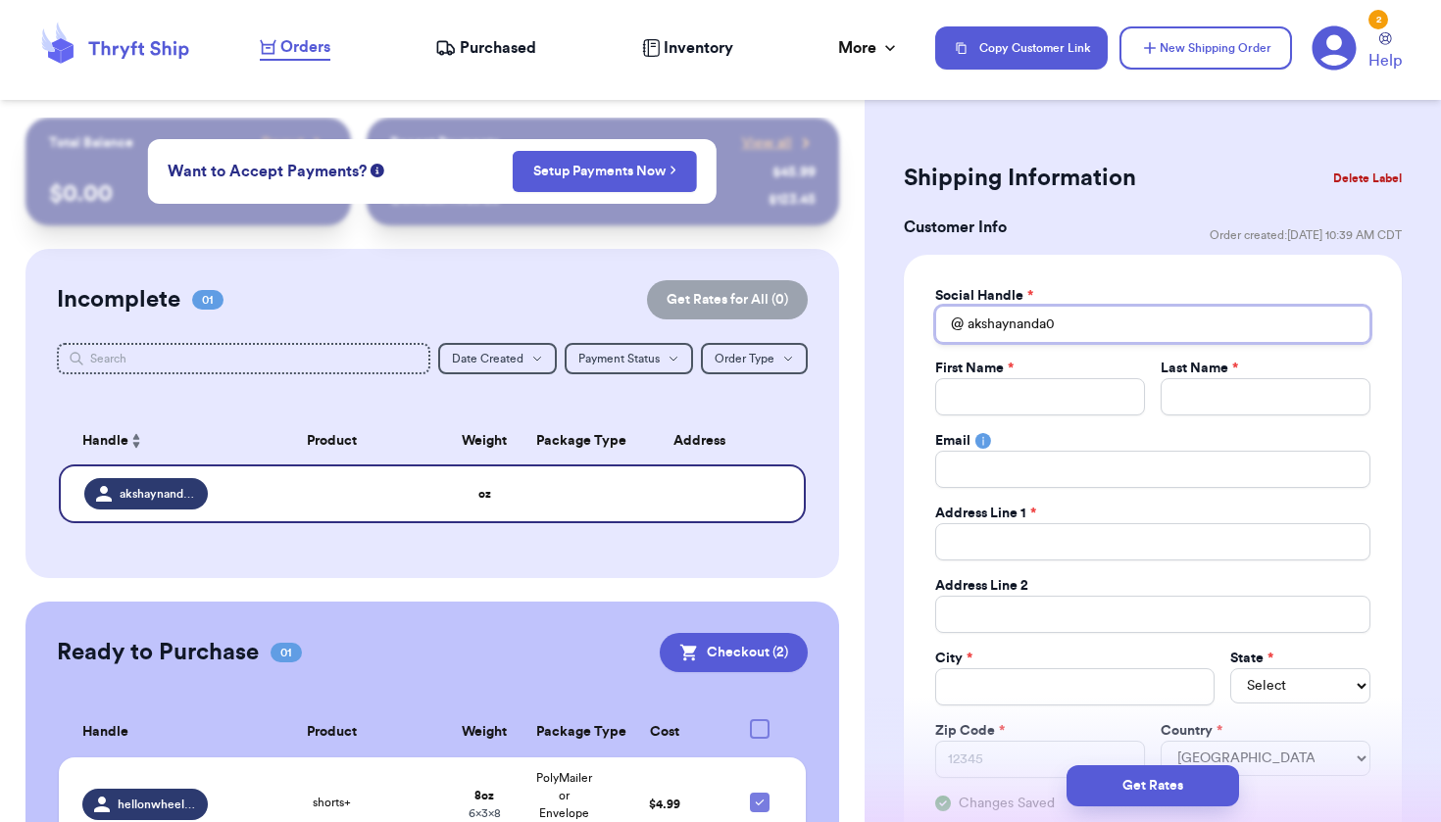
type input "akshaynanda0"
type input "A"
type input "Ak"
type input "Aks"
type input "Aksh"
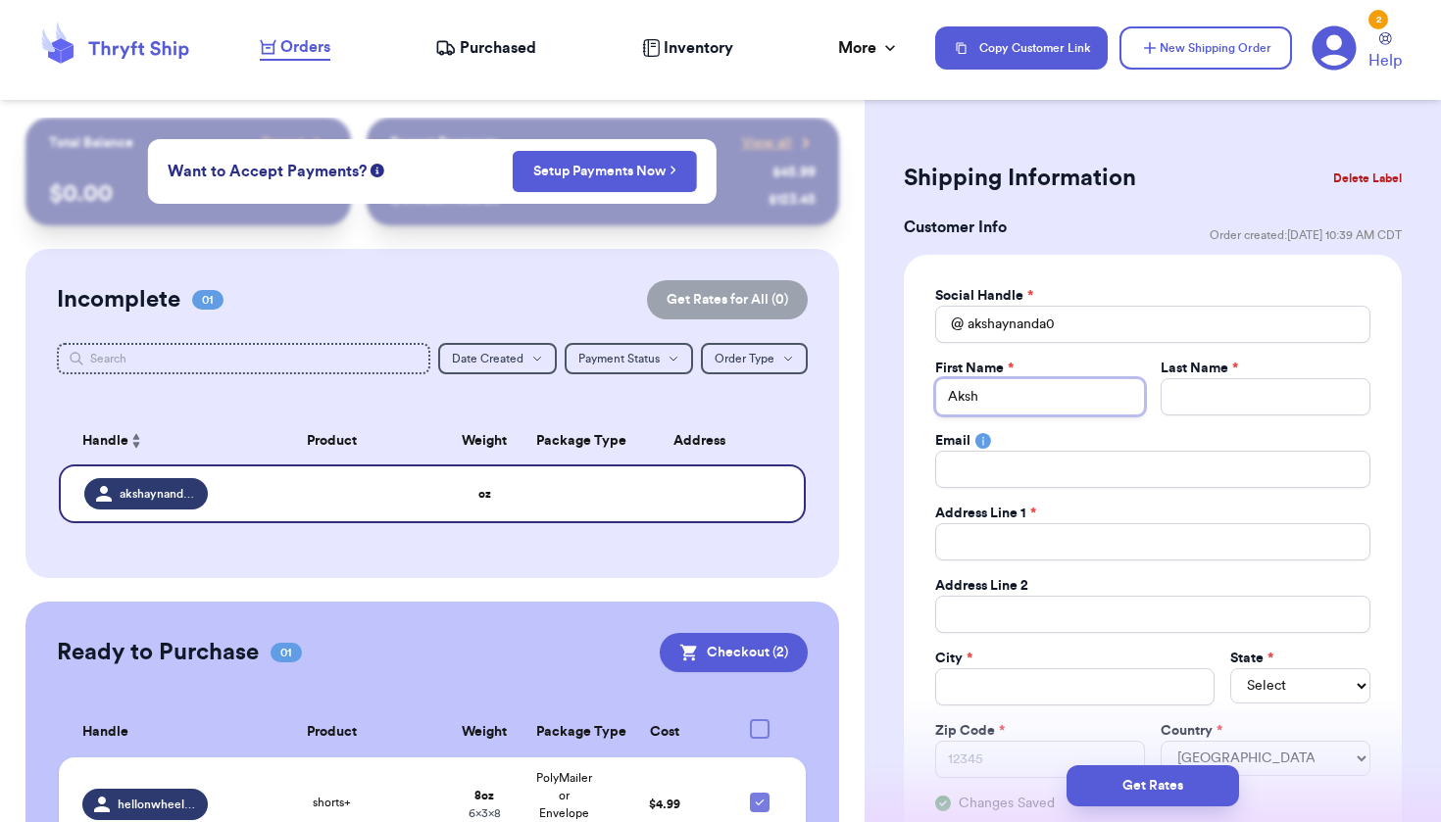
type input "[PERSON_NAME]"
type input "Akshay"
type input "N"
type input "Na"
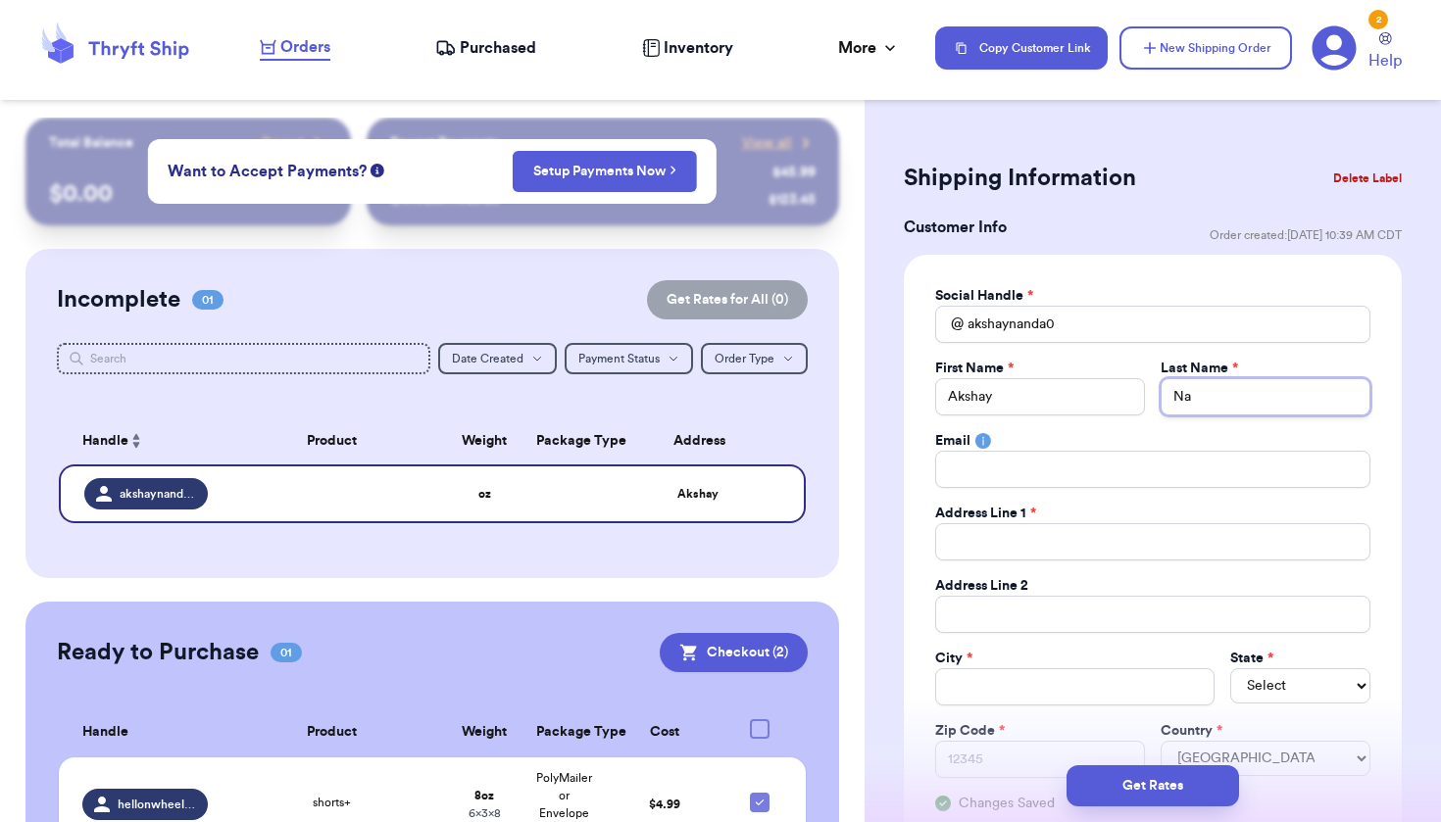
type input "Nan"
type input "Nand"
type input "Nanda"
type input "c"
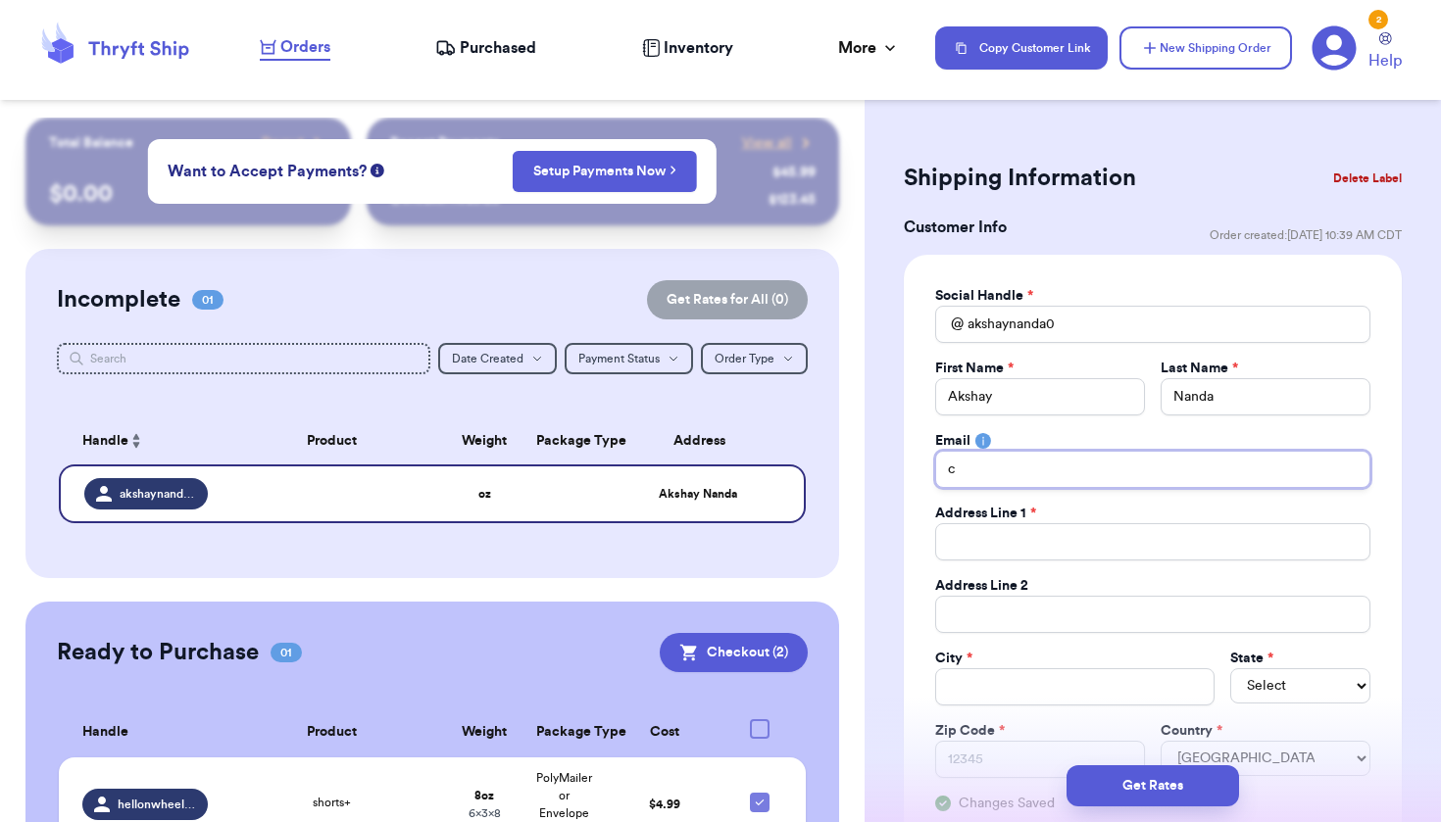
type input "ch"
type input "cho"
type input "chos"
type input "[EMAIL_ADDRESS][DOMAIN_NAME]"
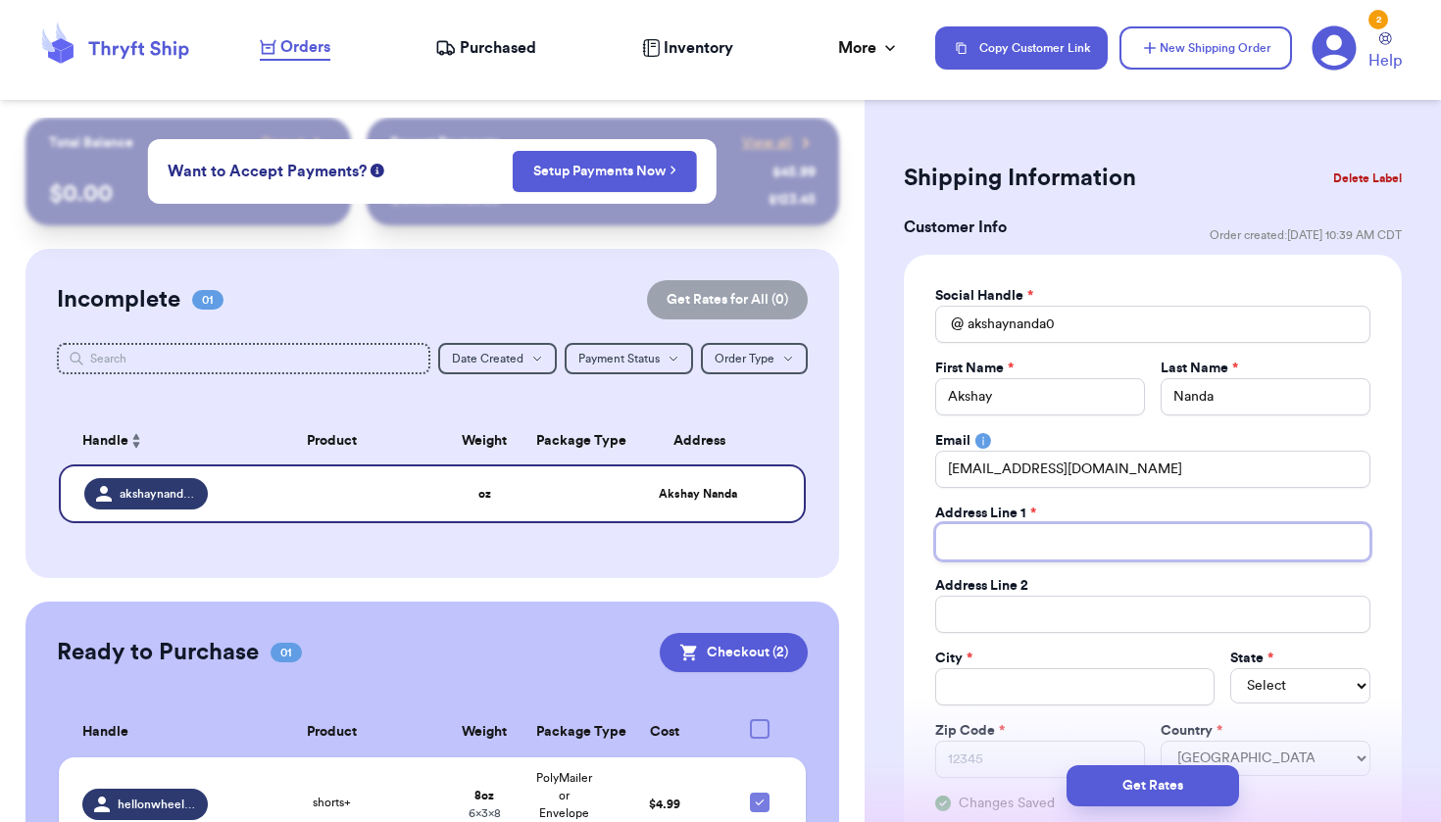
type input "1"
type input "11"
type input "113"
type input "1130"
type input "11300"
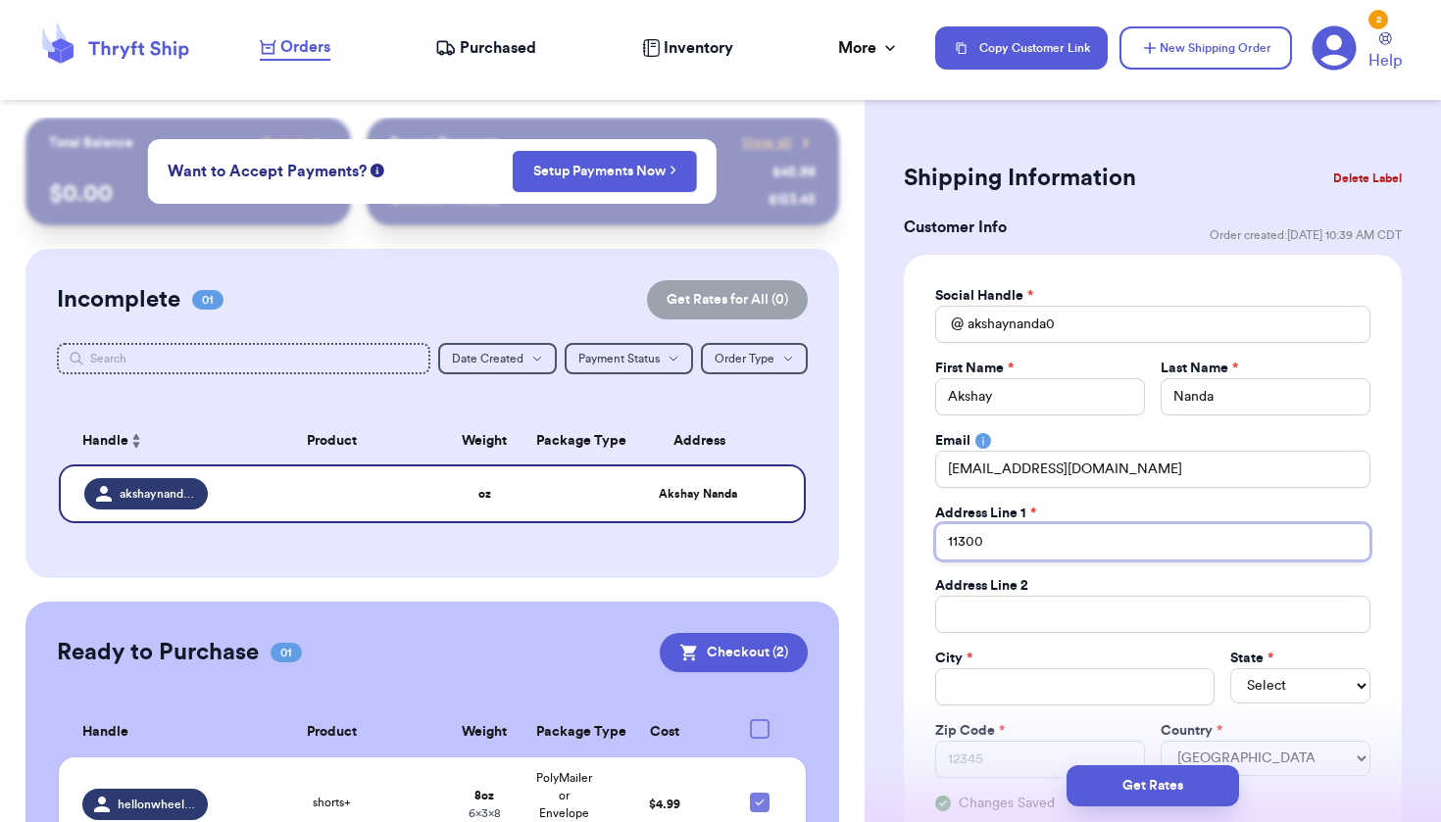
type input "11300"
type input "11300 L"
type input "11300 La"
type input "11300 Law"
type input "11300 Lawy"
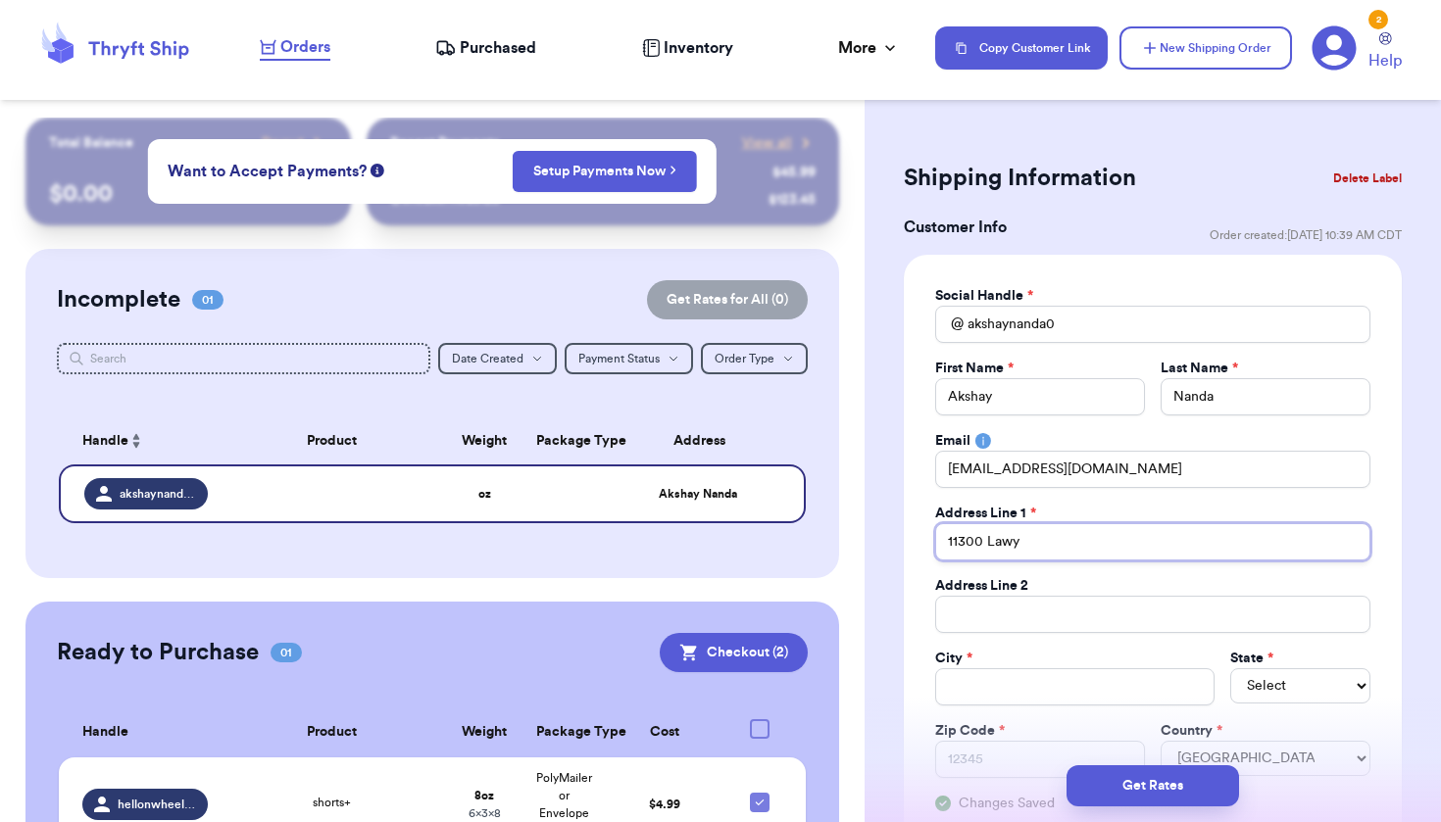
type input "11300 Lawye"
type input "11300 Lawyer"
type input "11300 Lawyers"
type input "11300 Lawyers R"
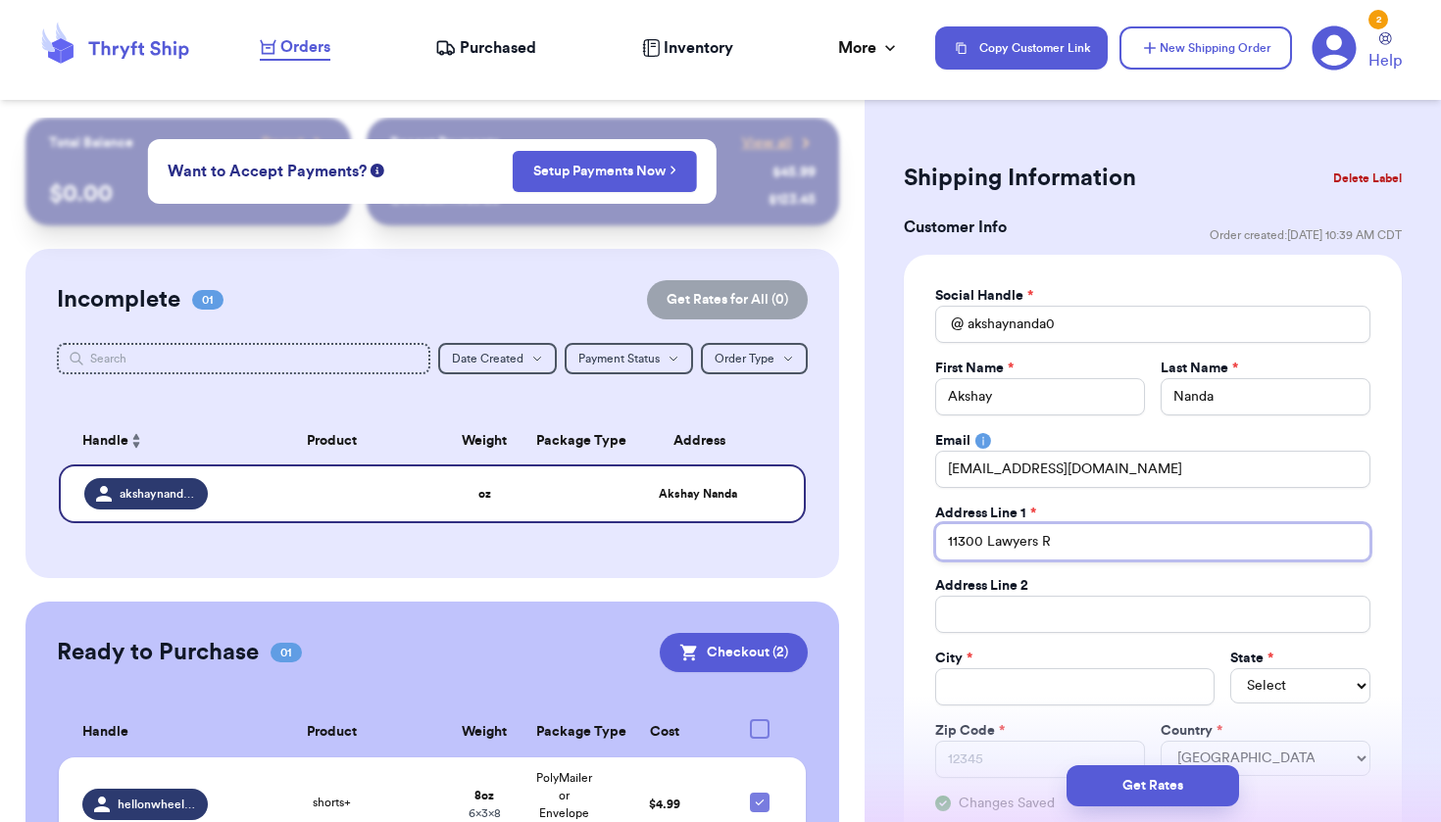
type input "[STREET_ADDRESS]"
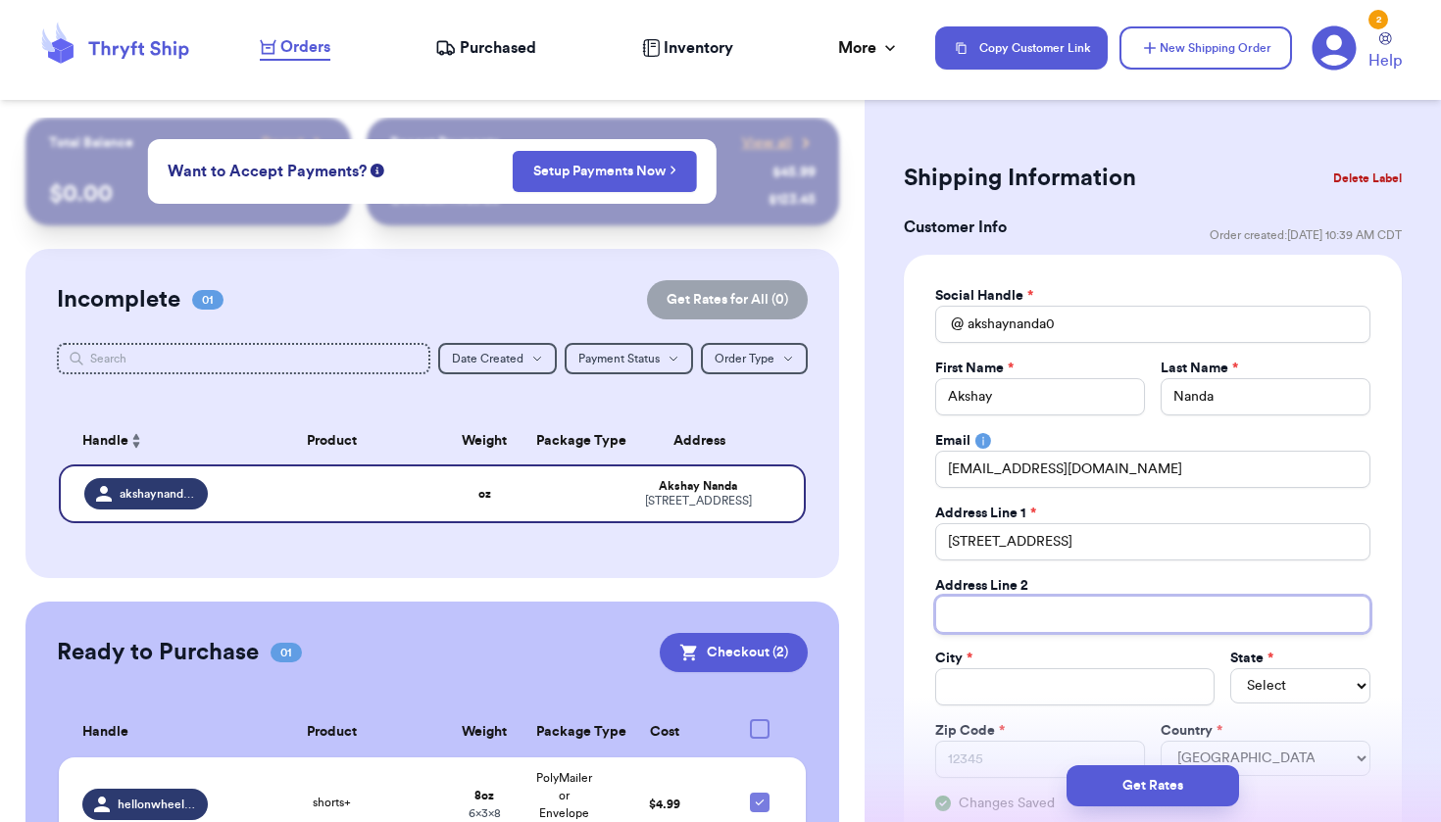
type input "U"
type input "Un"
type input "Uni"
type input "Unit"
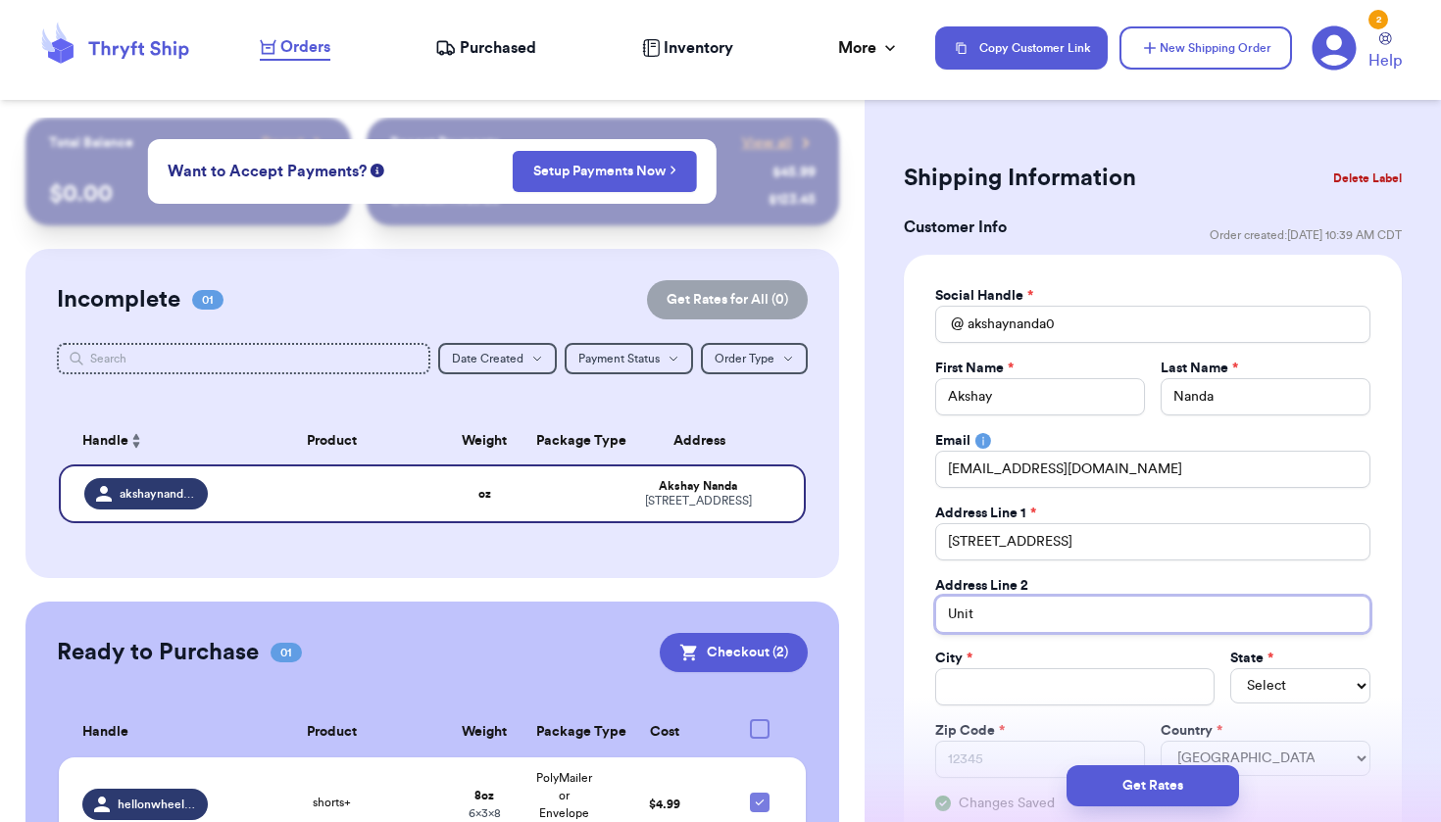
type input "Unit J"
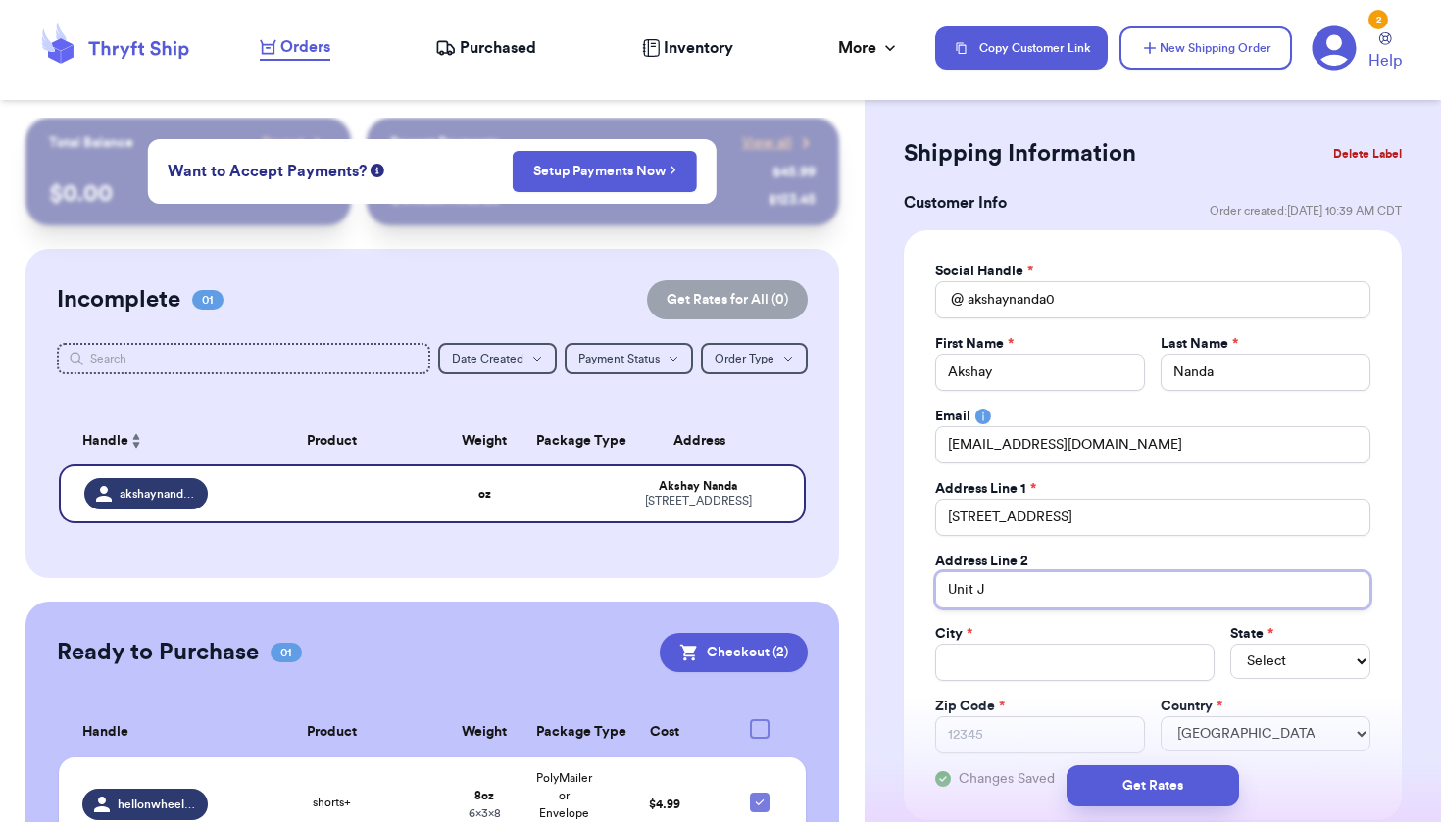
scroll to position [33, 0]
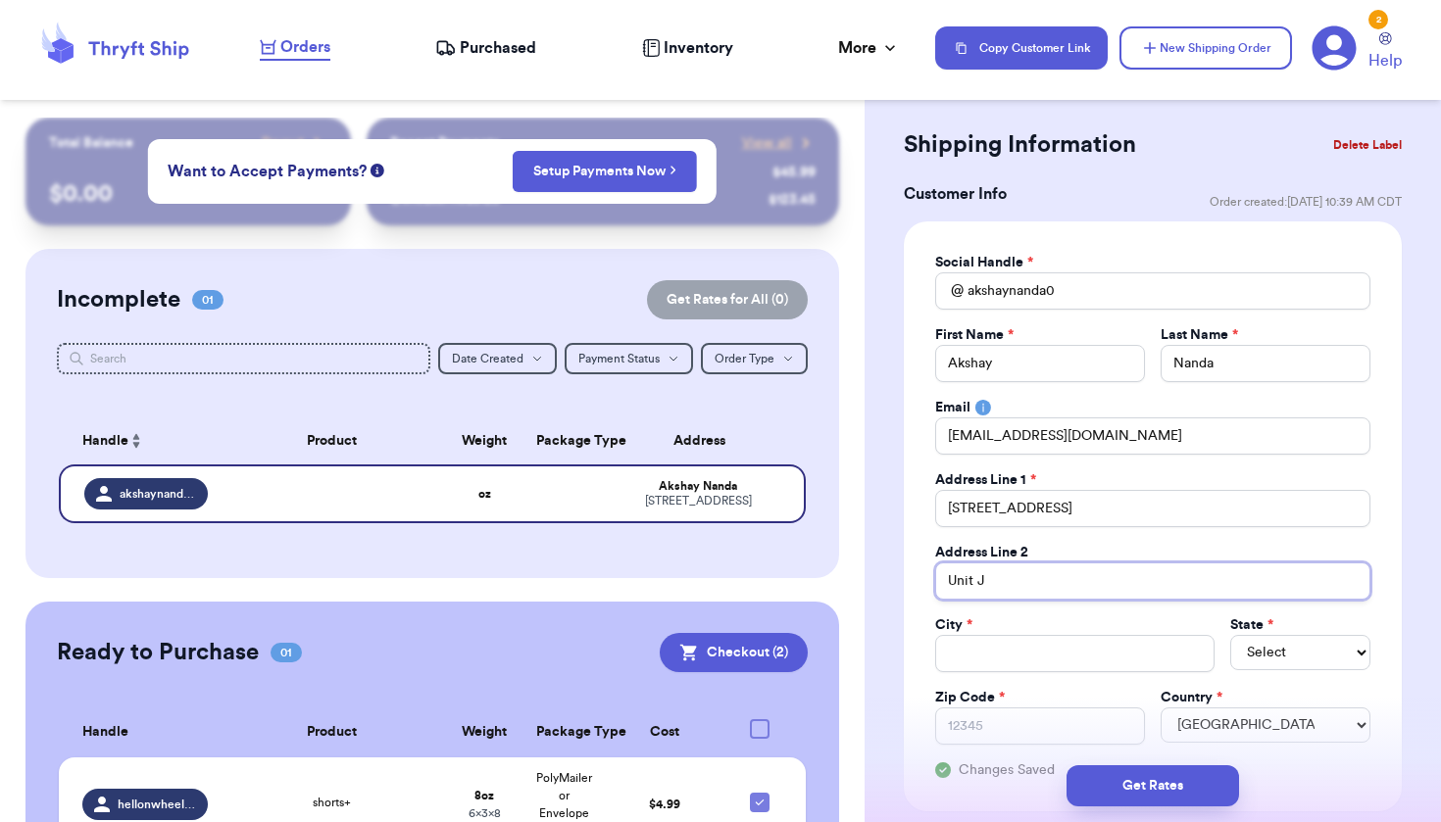
type input "Unit J"
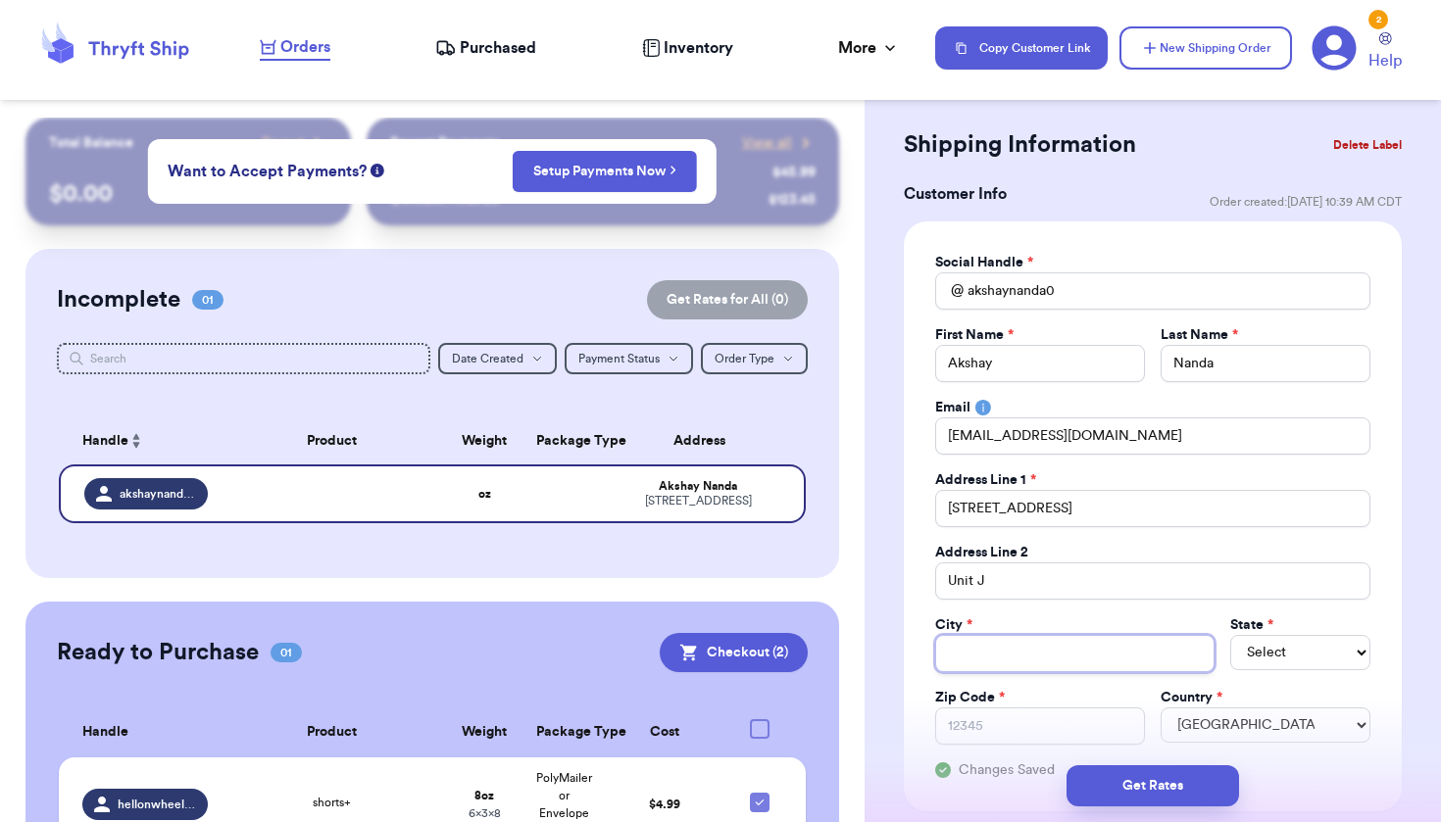
type input "M"
type input "Mi"
type input "Min"
type input "Mint"
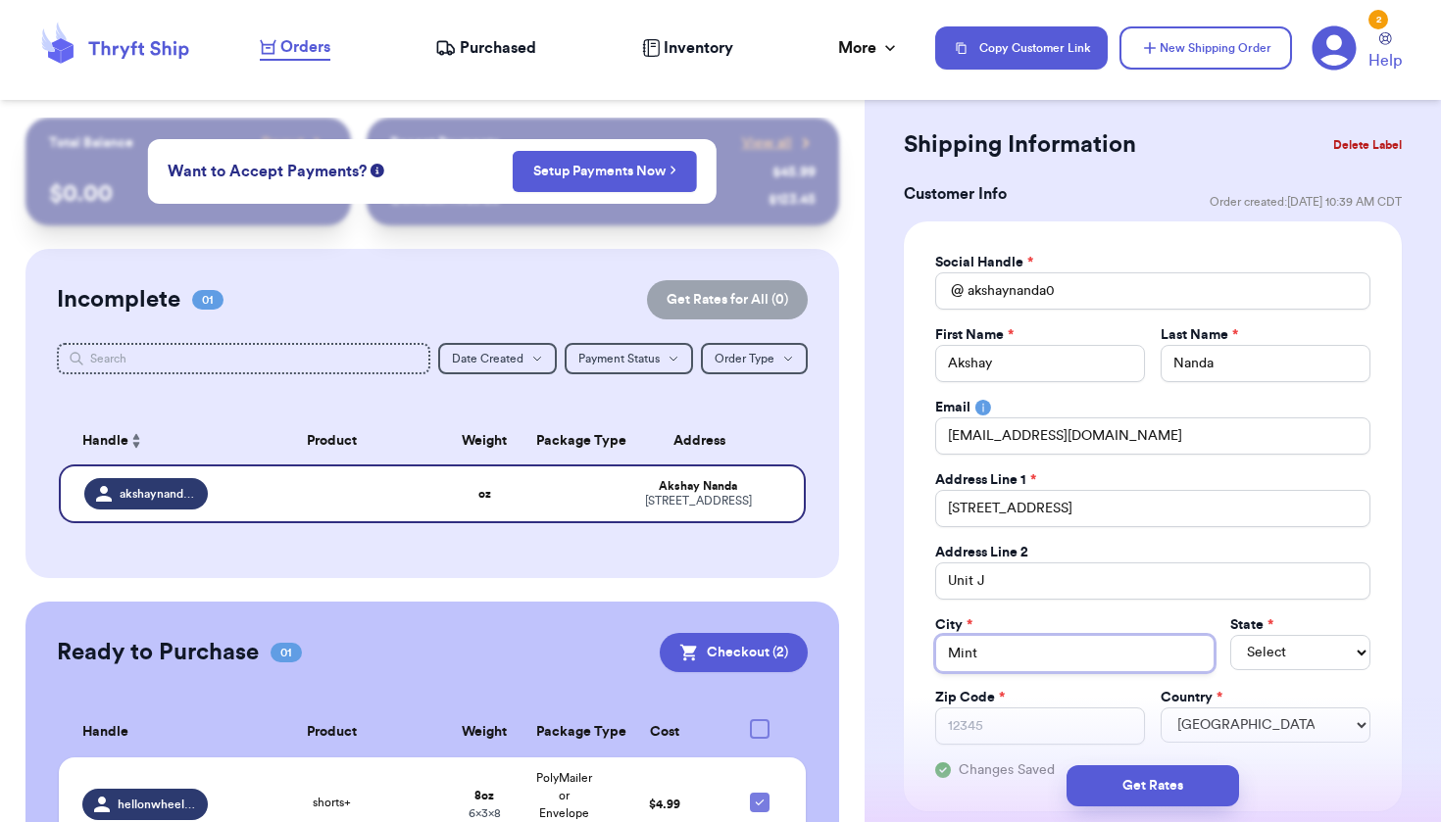
type input "Mint H"
type input "Mint Hi"
type input "Mint Hil"
type input "Mint Hill"
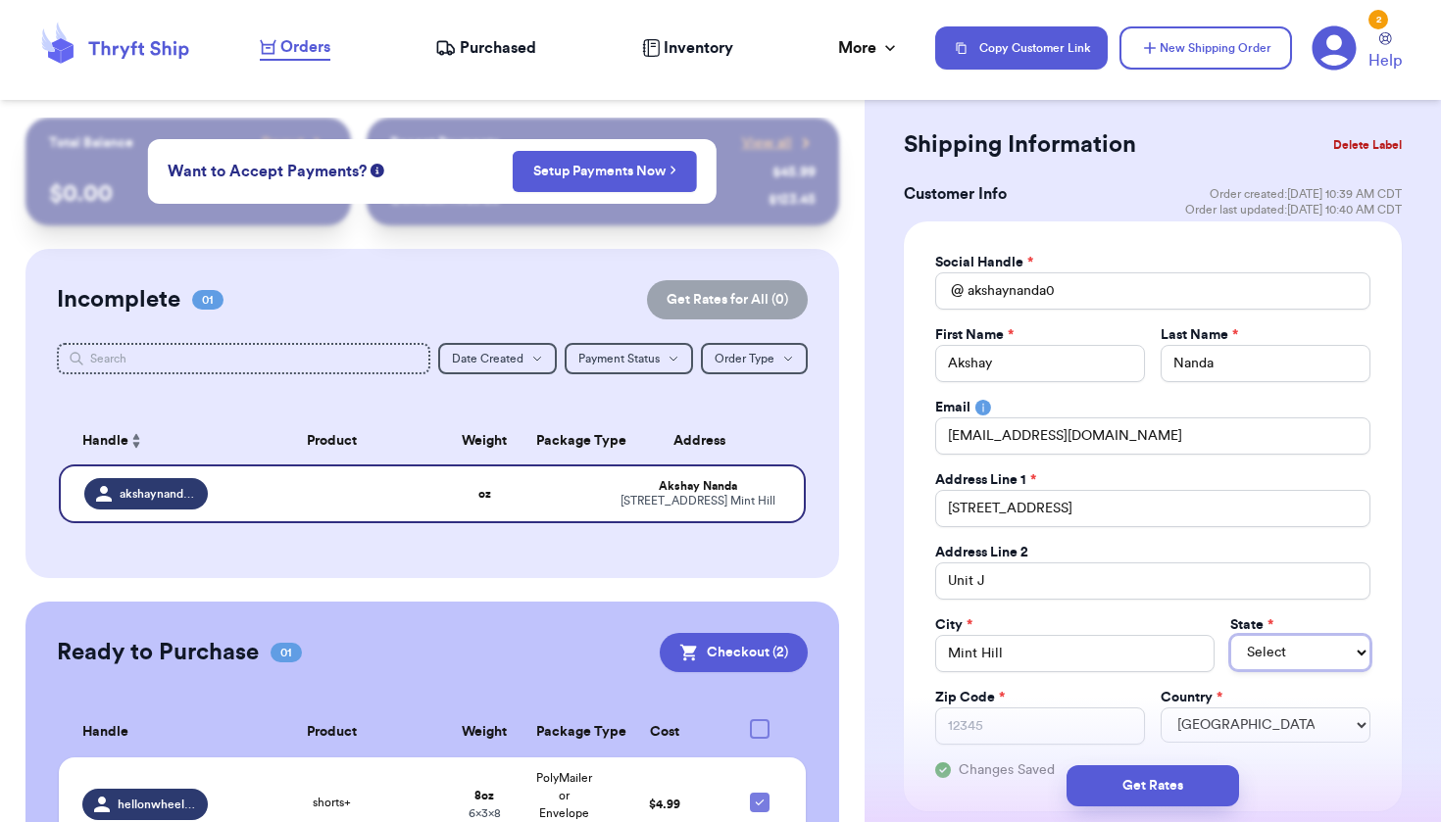
select select "NC"
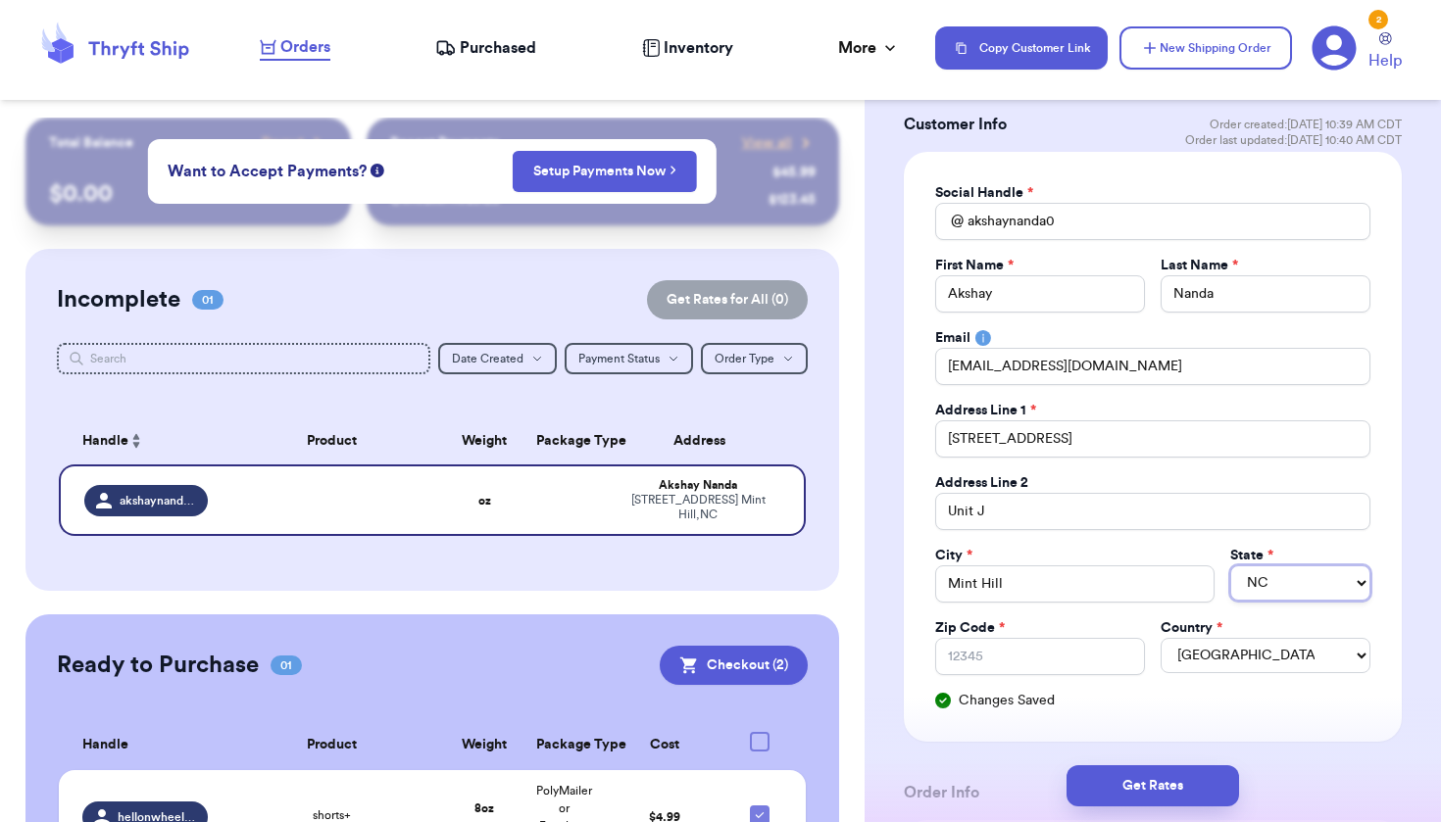
scroll to position [131, 0]
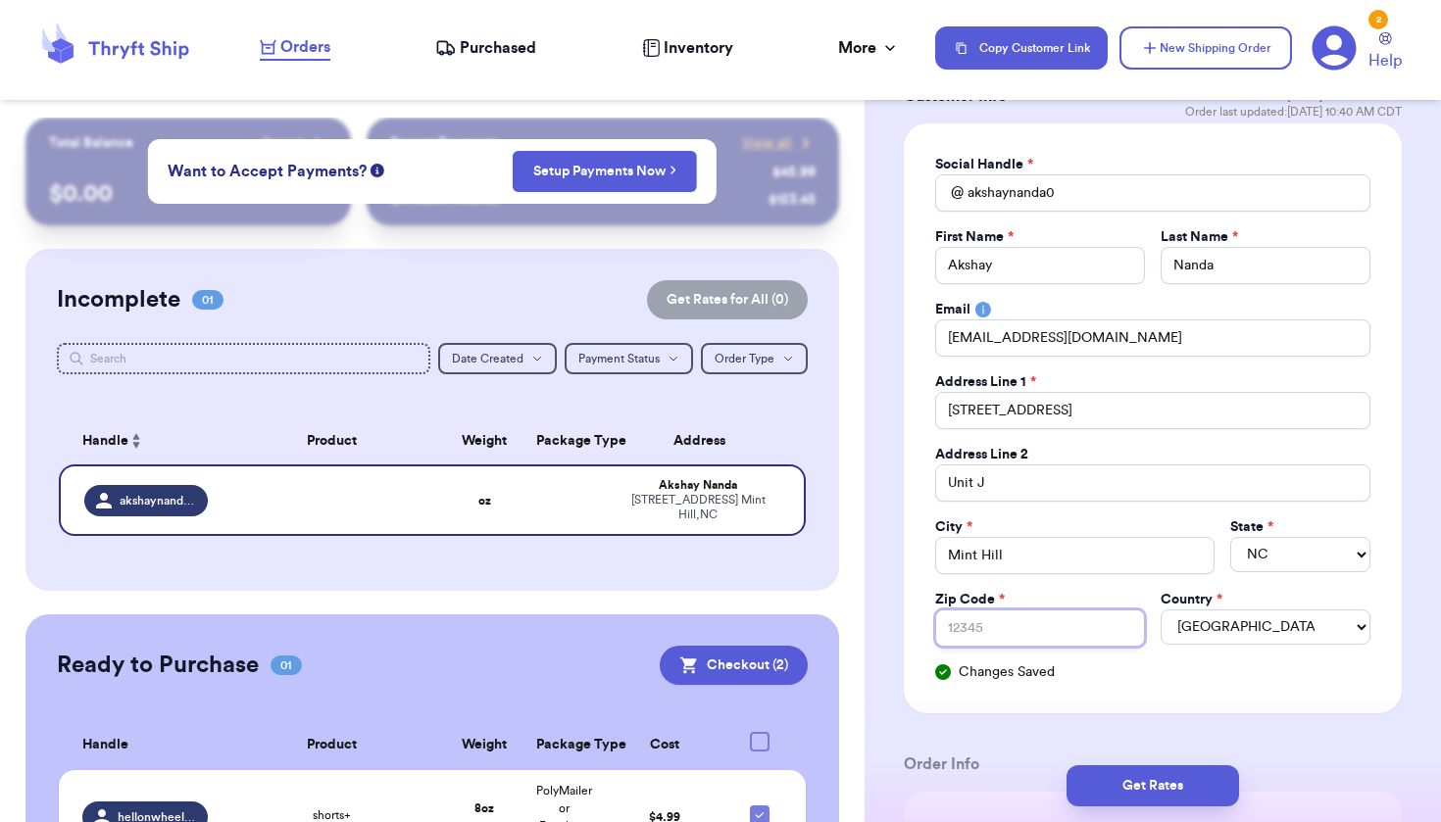
type input "2"
type input "28"
type input "282"
type input "2822"
type input "28227"
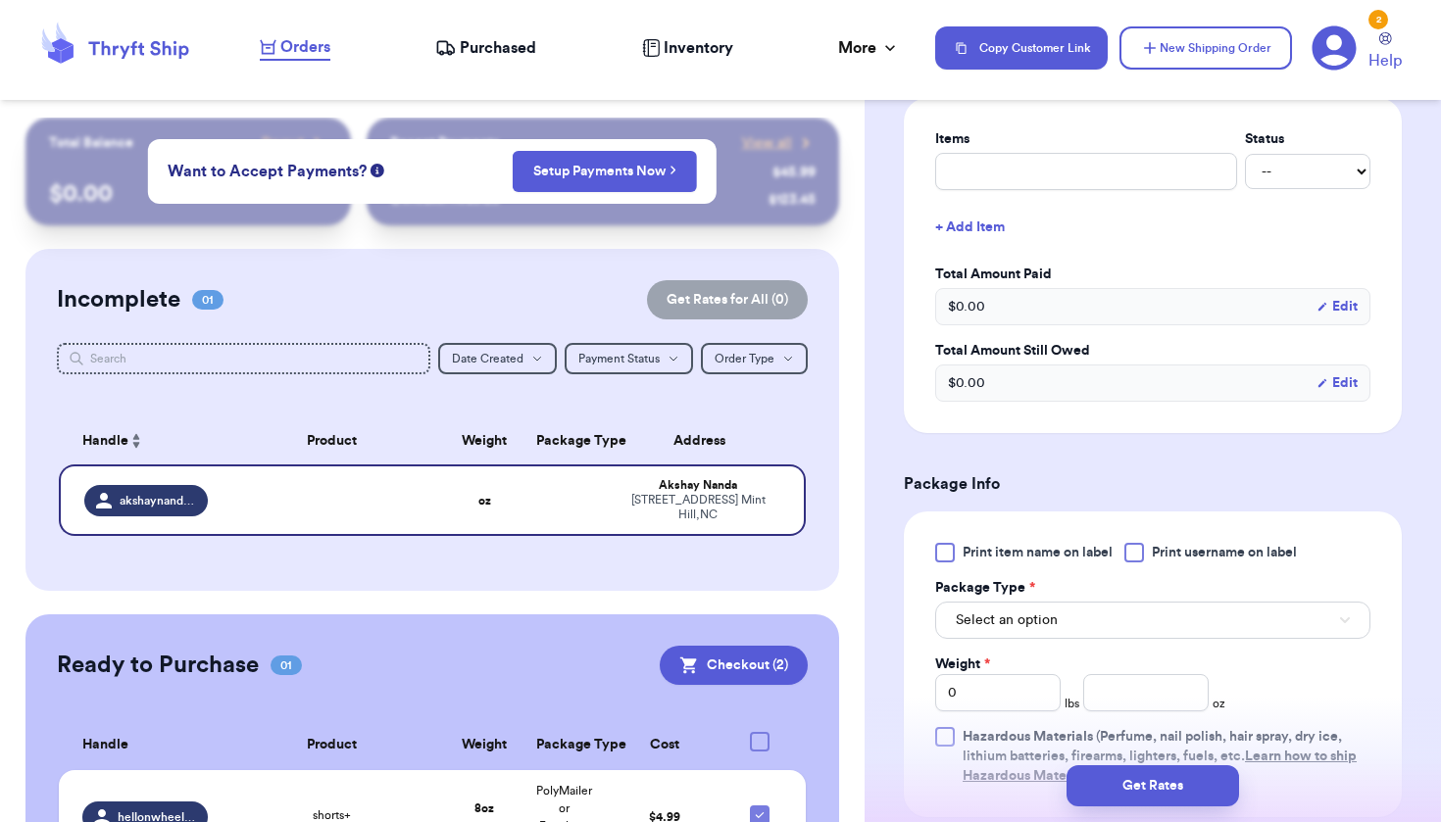
scroll to position [846, 0]
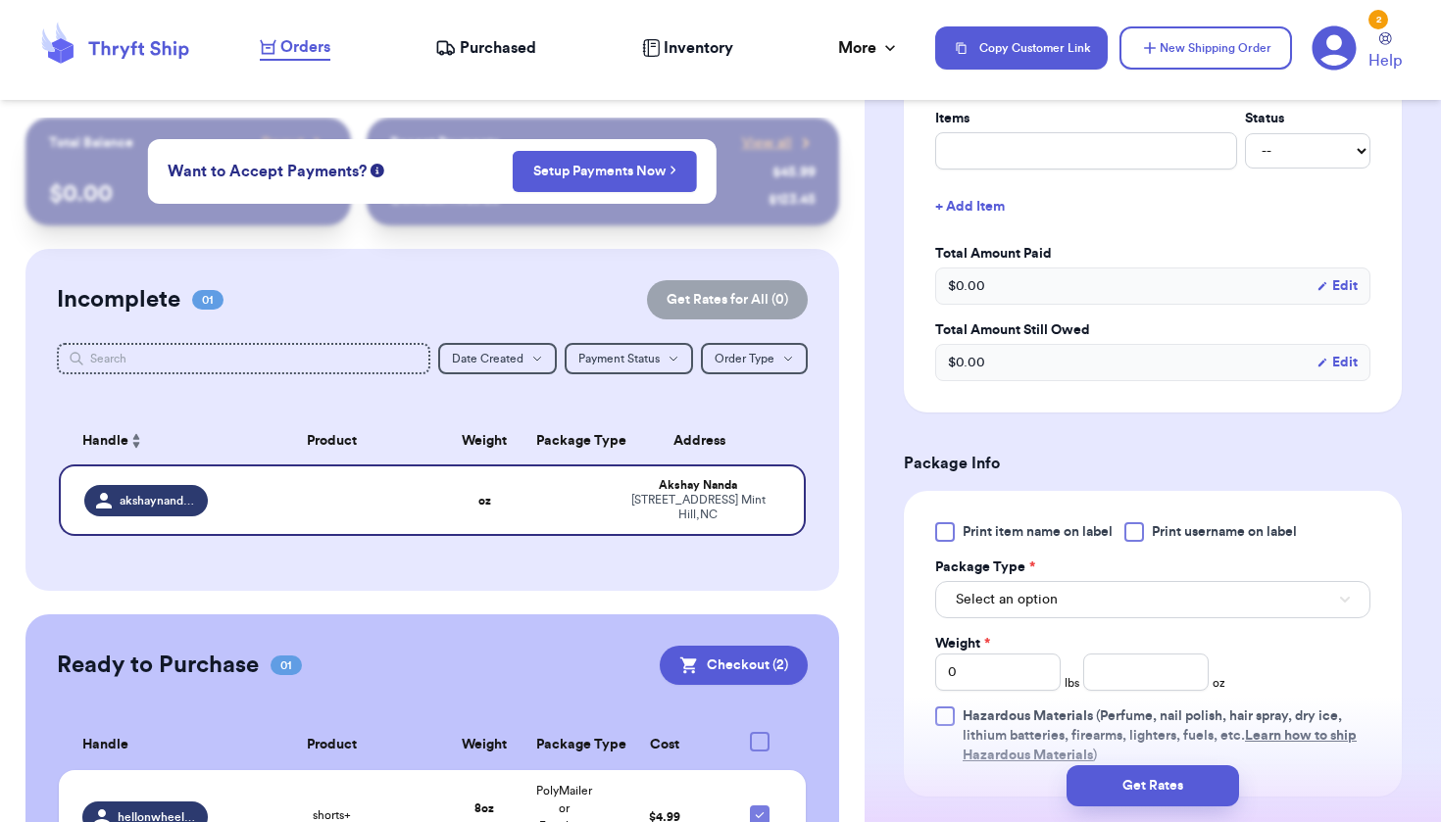
click at [1234, 617] on button "Select an option" at bounding box center [1152, 599] width 435 height 37
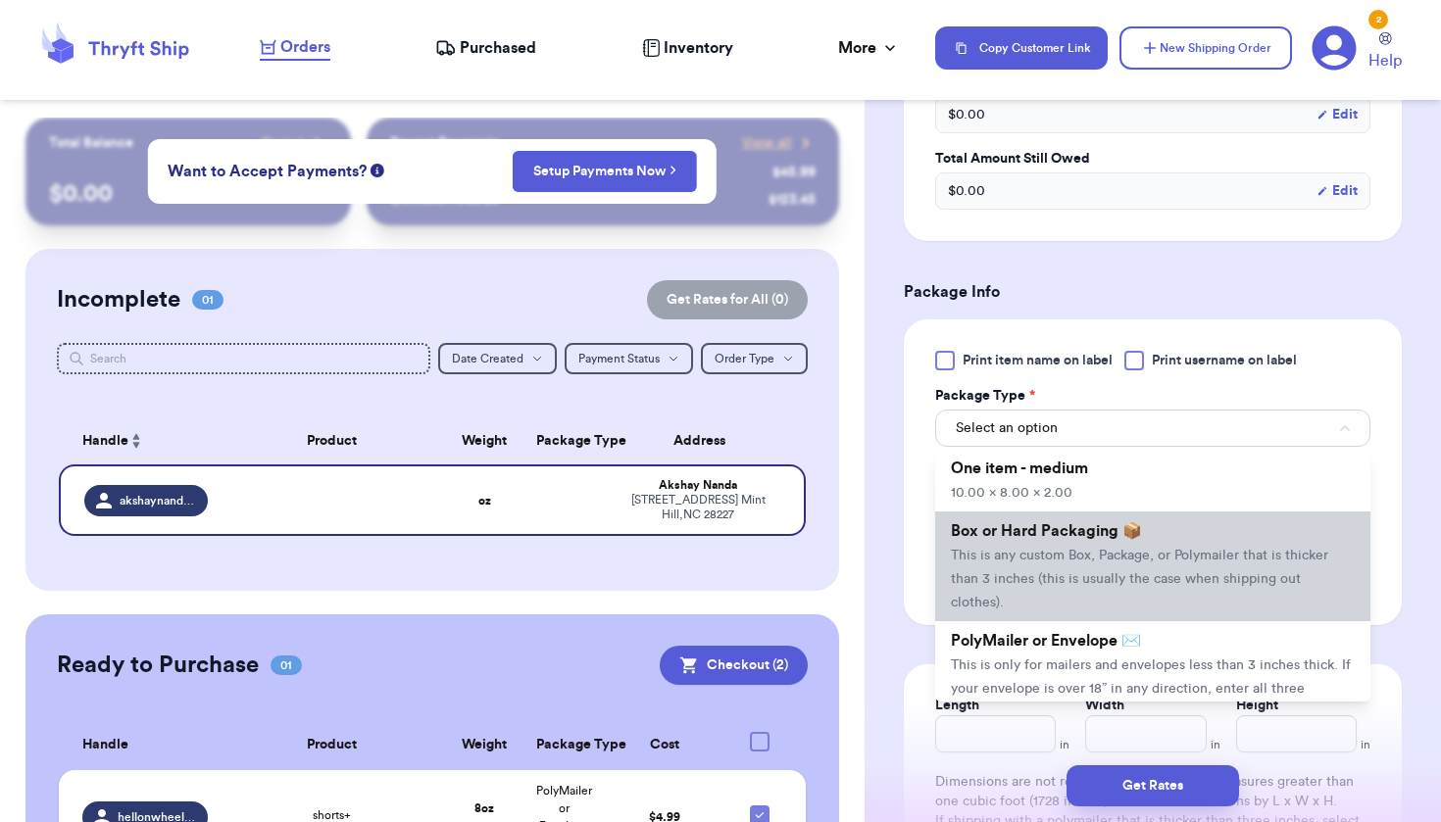
scroll to position [107, 0]
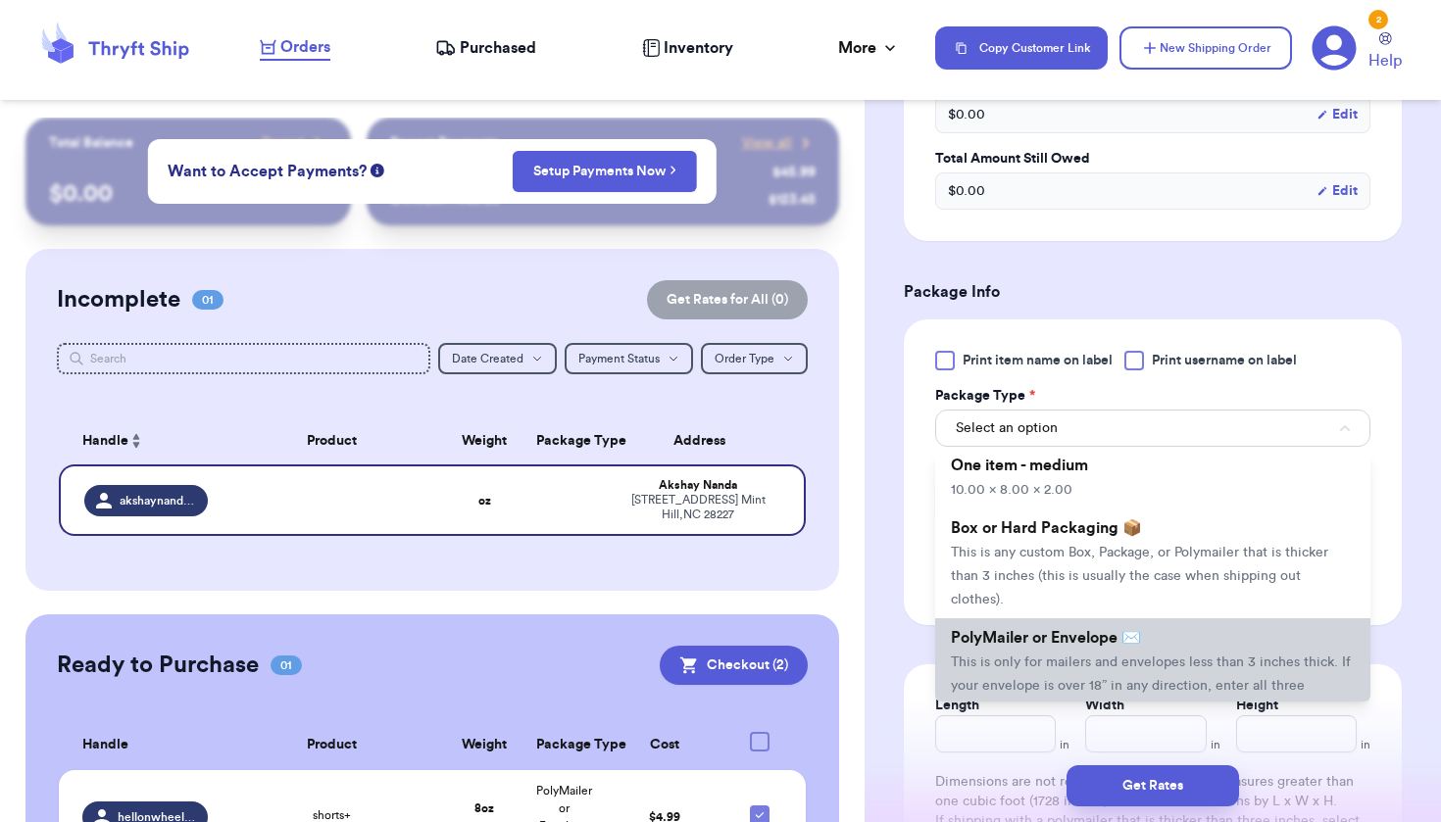
click at [1170, 632] on li "PolyMailer or Envelope ✉️ This is only for mailers and envelopes less than 3 in…" at bounding box center [1152, 673] width 435 height 110
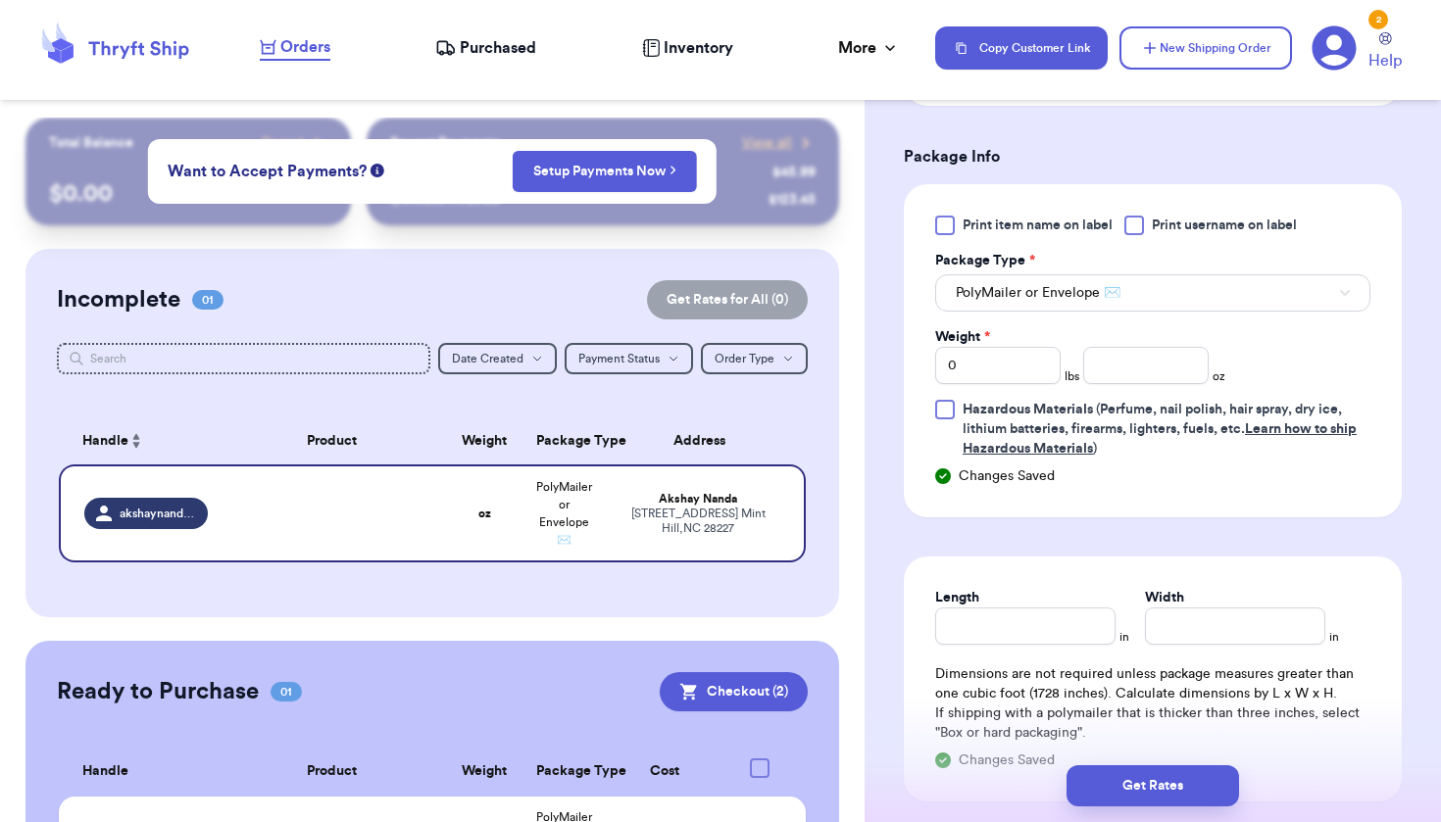
scroll to position [1258, 0]
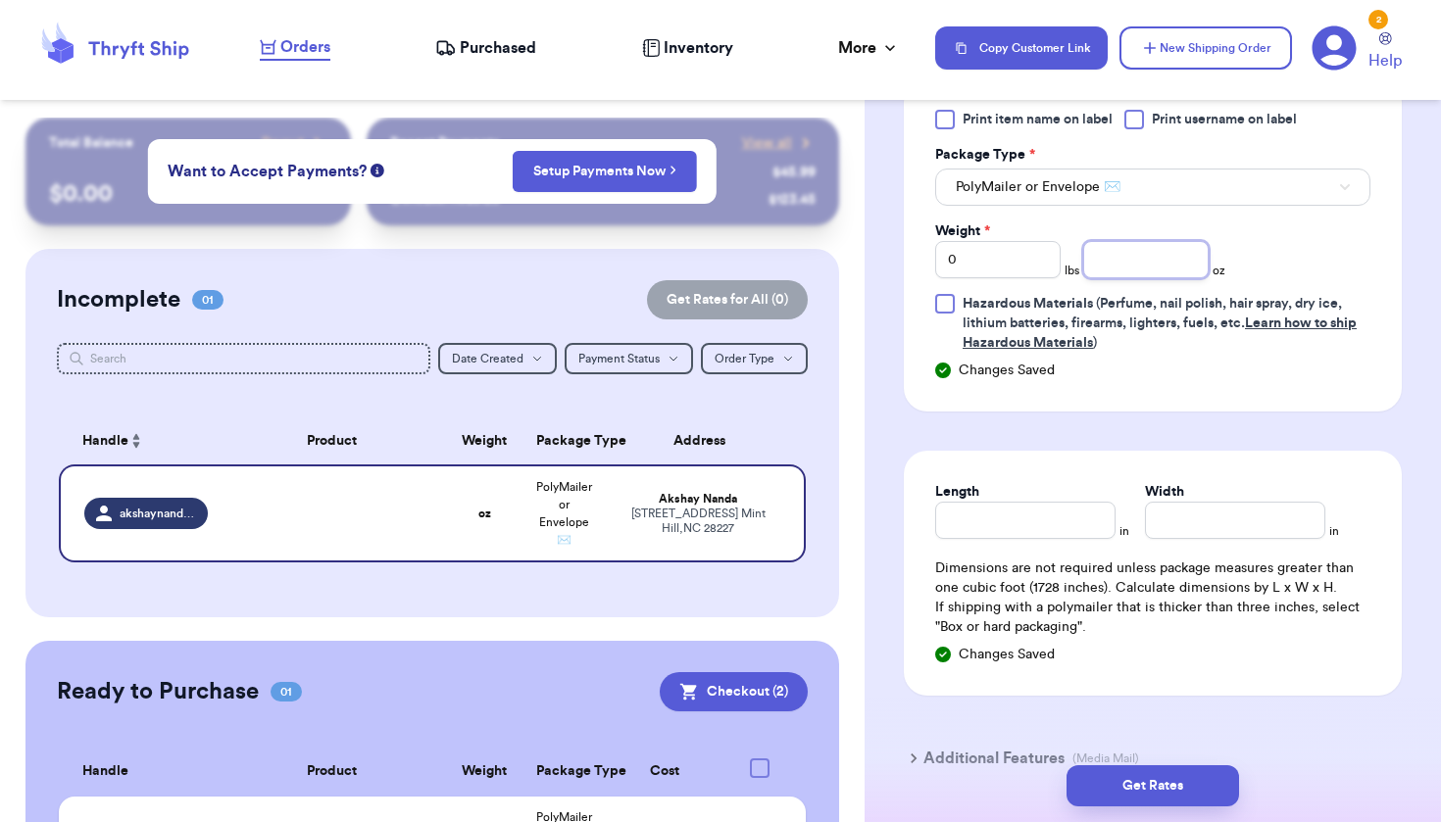
click at [1168, 265] on input "number" at bounding box center [1145, 259] width 125 height 37
click at [1040, 530] on input "Length" at bounding box center [1025, 520] width 180 height 37
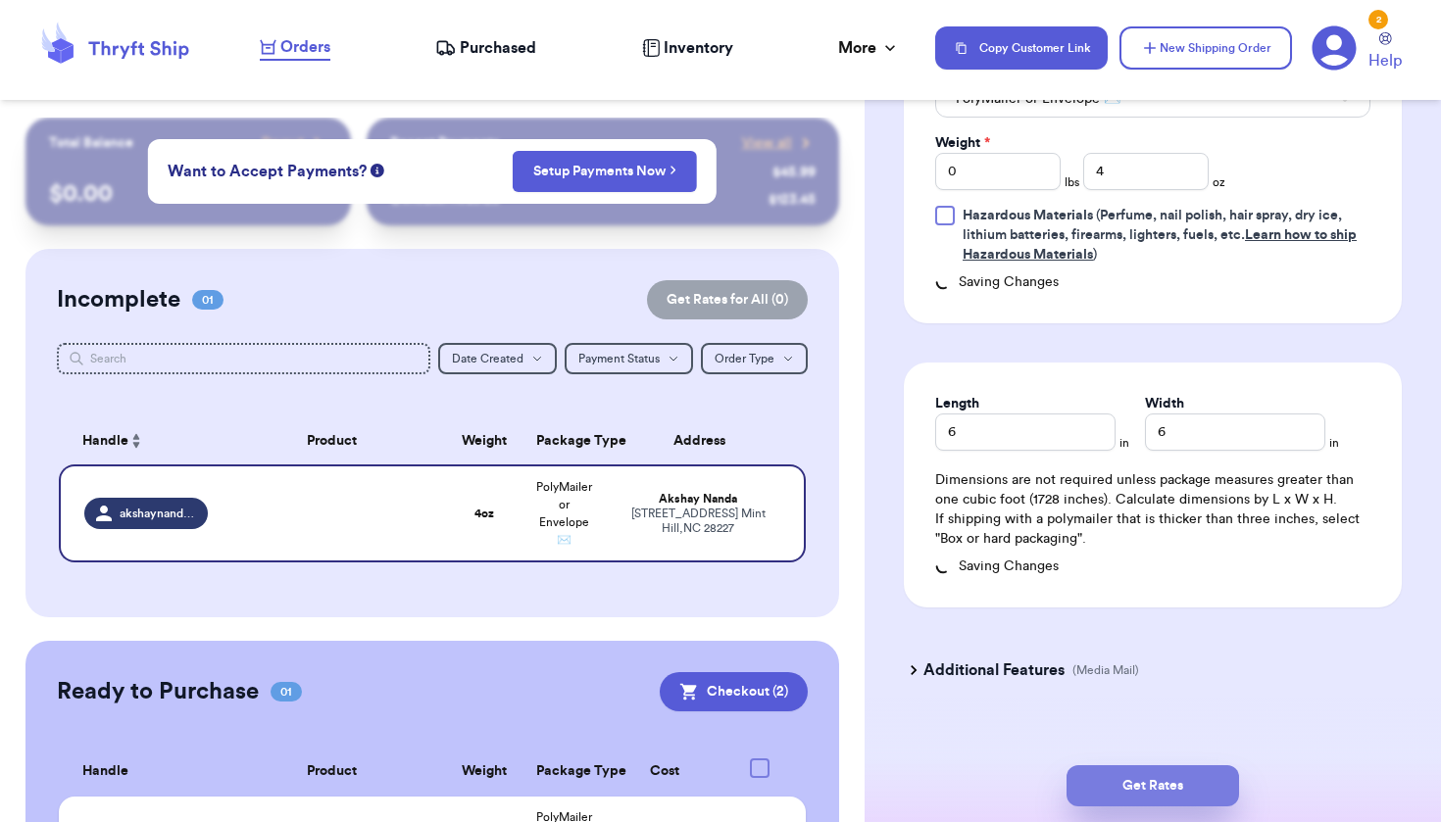
click at [1089, 780] on button "Get Rates" at bounding box center [1152, 785] width 172 height 41
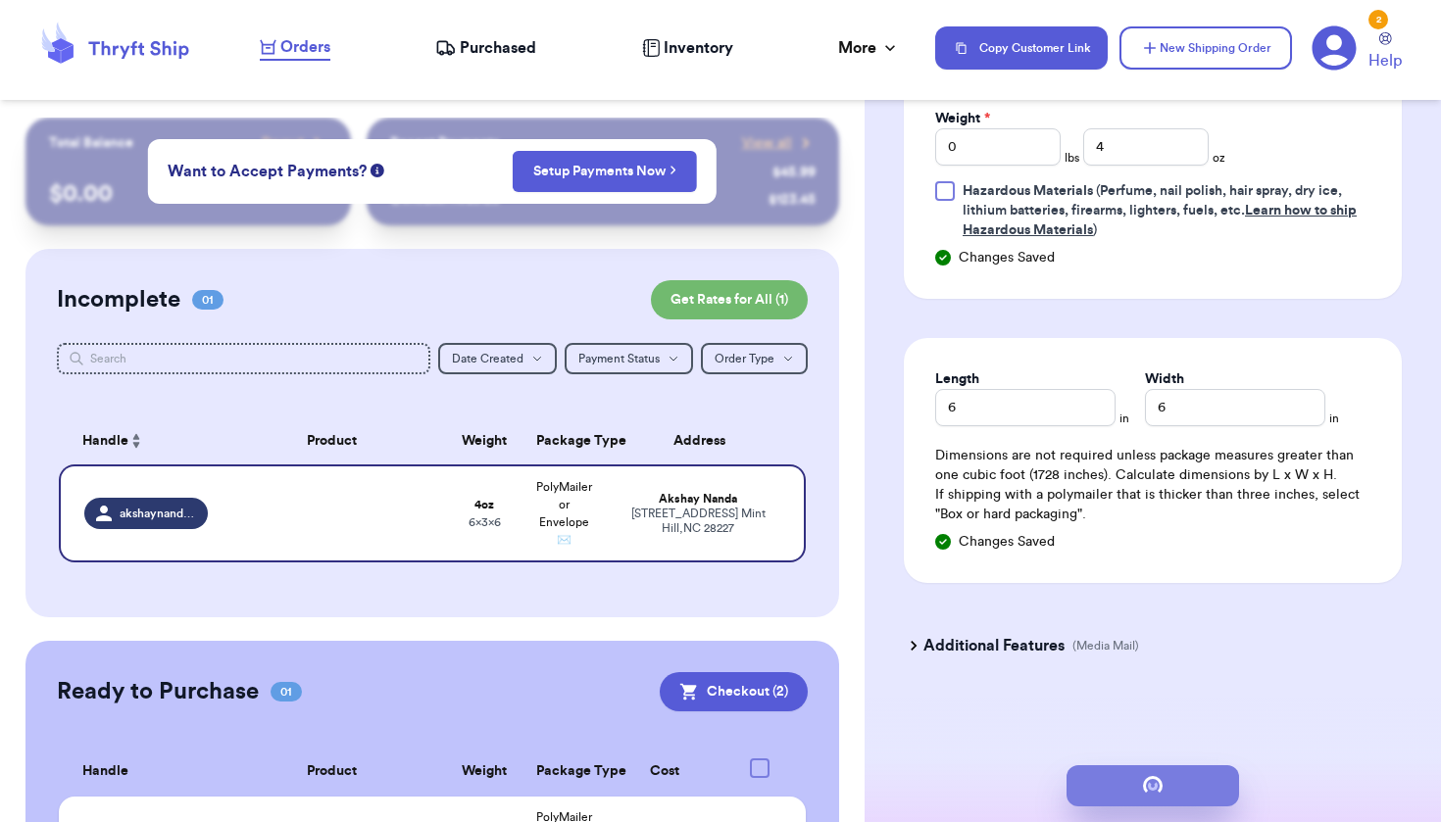
scroll to position [0, 0]
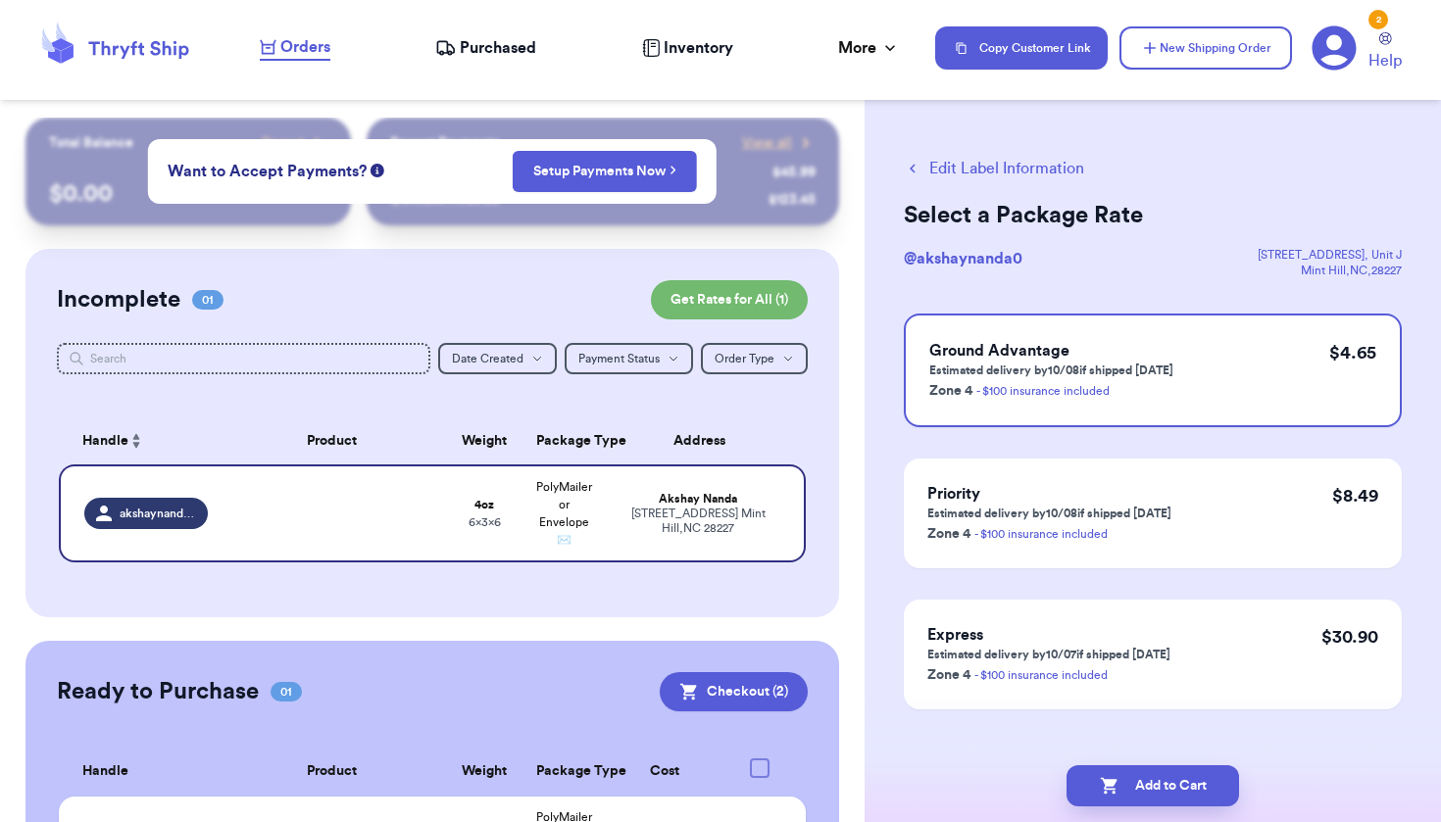
click at [1089, 780] on button "Add to Cart" at bounding box center [1152, 785] width 172 height 41
